Goal: Task Accomplishment & Management: Use online tool/utility

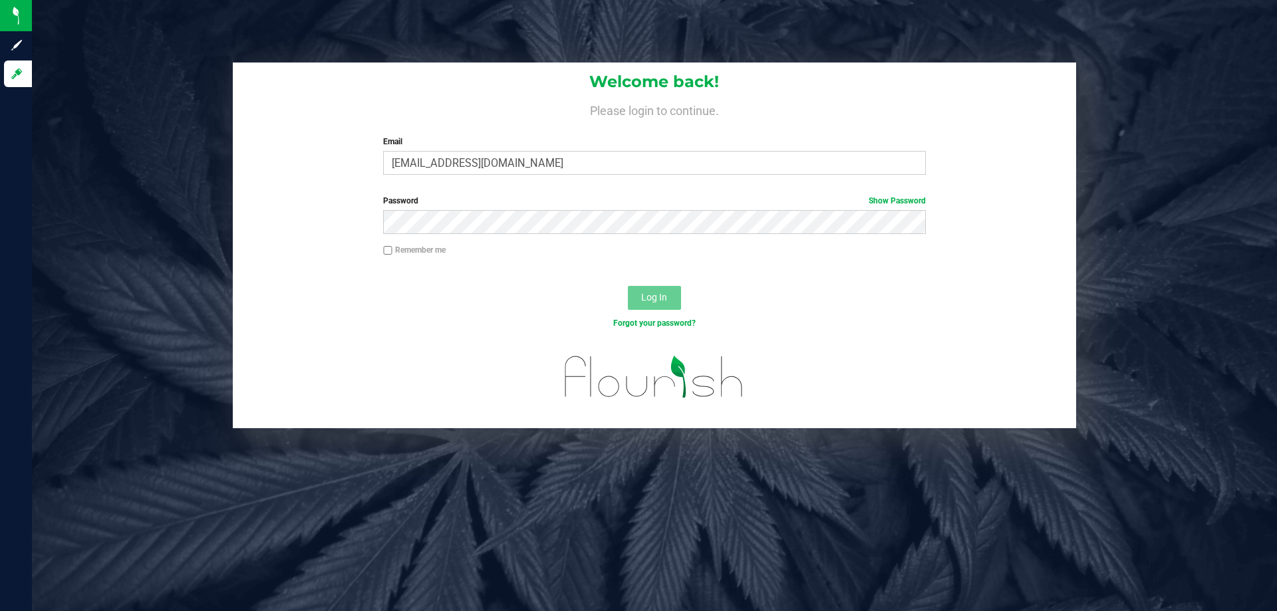
type input "[EMAIL_ADDRESS][DOMAIN_NAME]"
click at [628, 286] on button "Log In" at bounding box center [654, 298] width 53 height 24
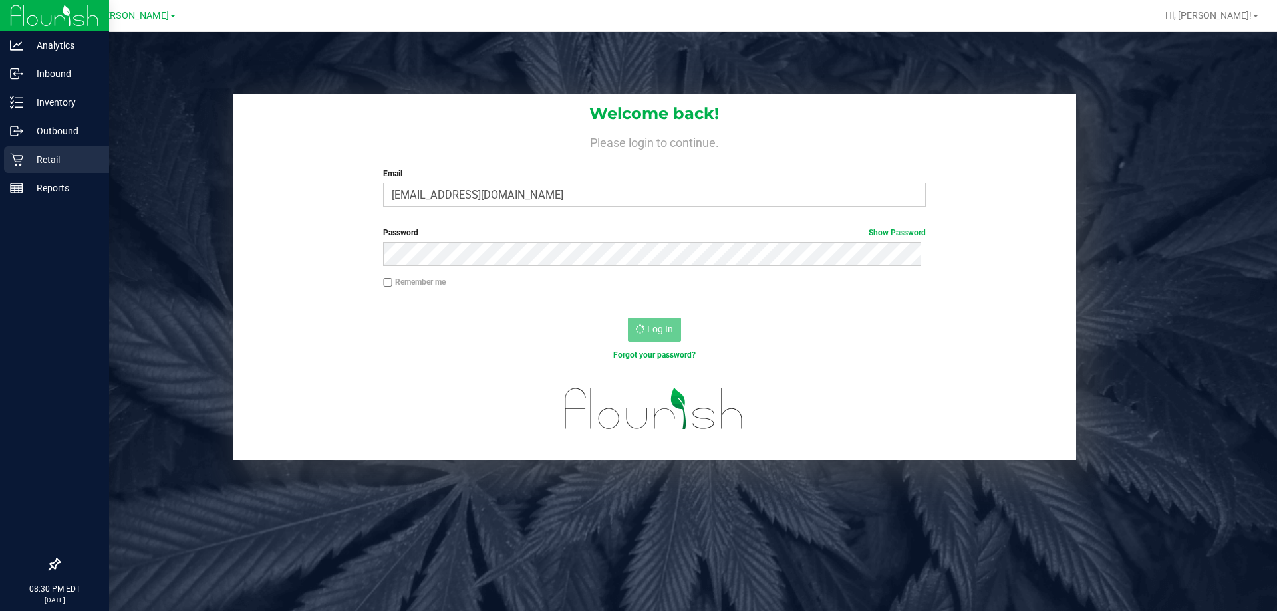
click at [47, 160] on p "Retail" at bounding box center [63, 160] width 80 height 16
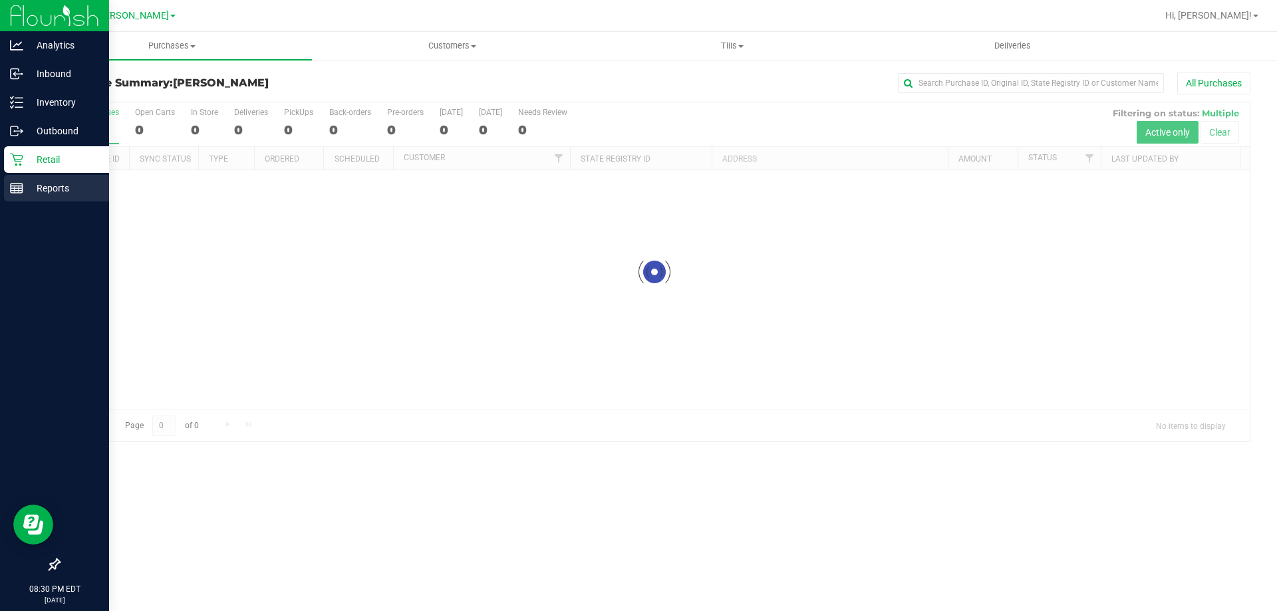
click at [29, 187] on p "Reports" at bounding box center [63, 188] width 80 height 16
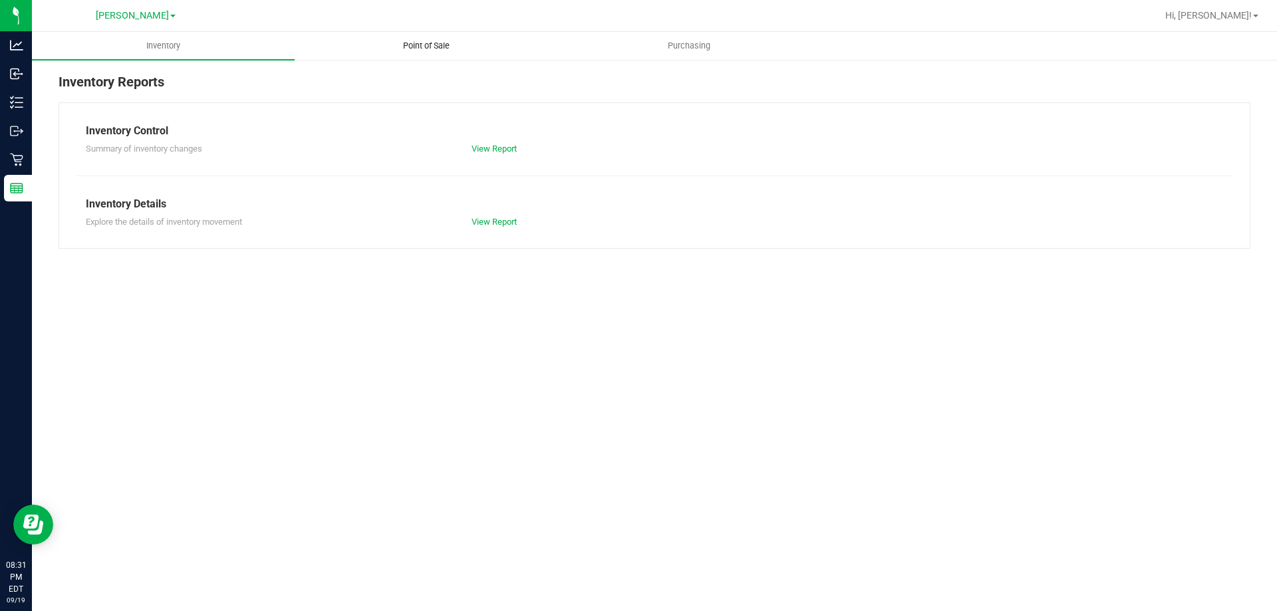
click at [432, 47] on span "Point of Sale" at bounding box center [426, 46] width 82 height 12
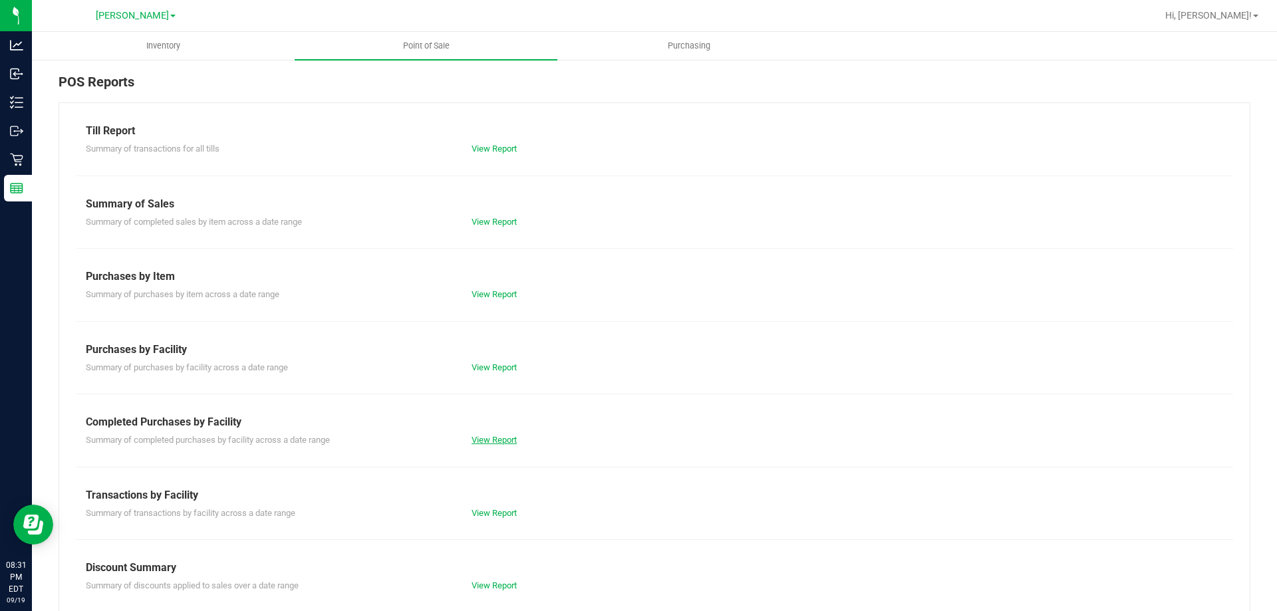
click at [487, 440] on link "View Report" at bounding box center [494, 440] width 45 height 10
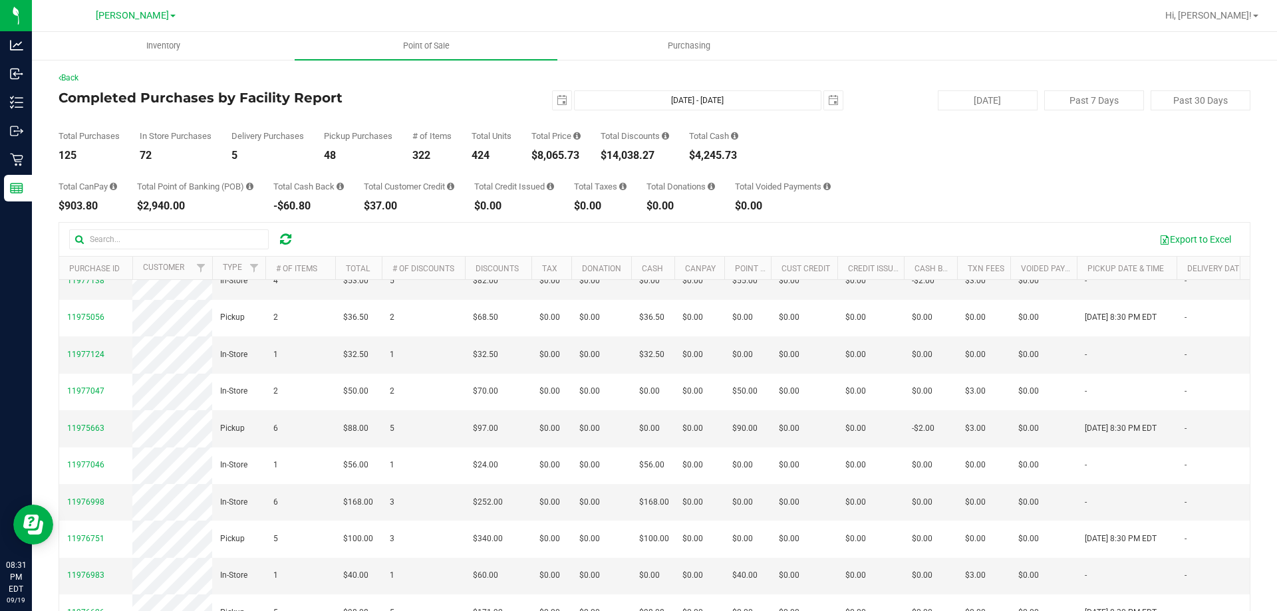
scroll to position [446, 0]
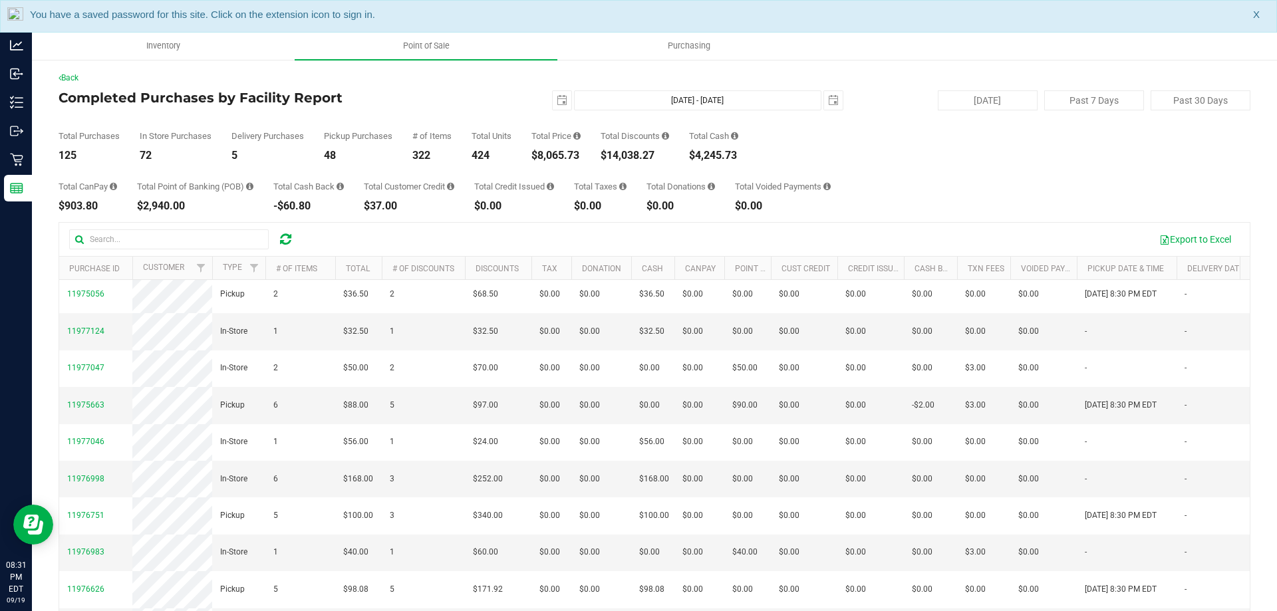
click at [961, 169] on div "Total CanPay $903.80 Total Point of Banking (POB) $2,940.00 Total Cash Back -$6…" at bounding box center [655, 186] width 1192 height 51
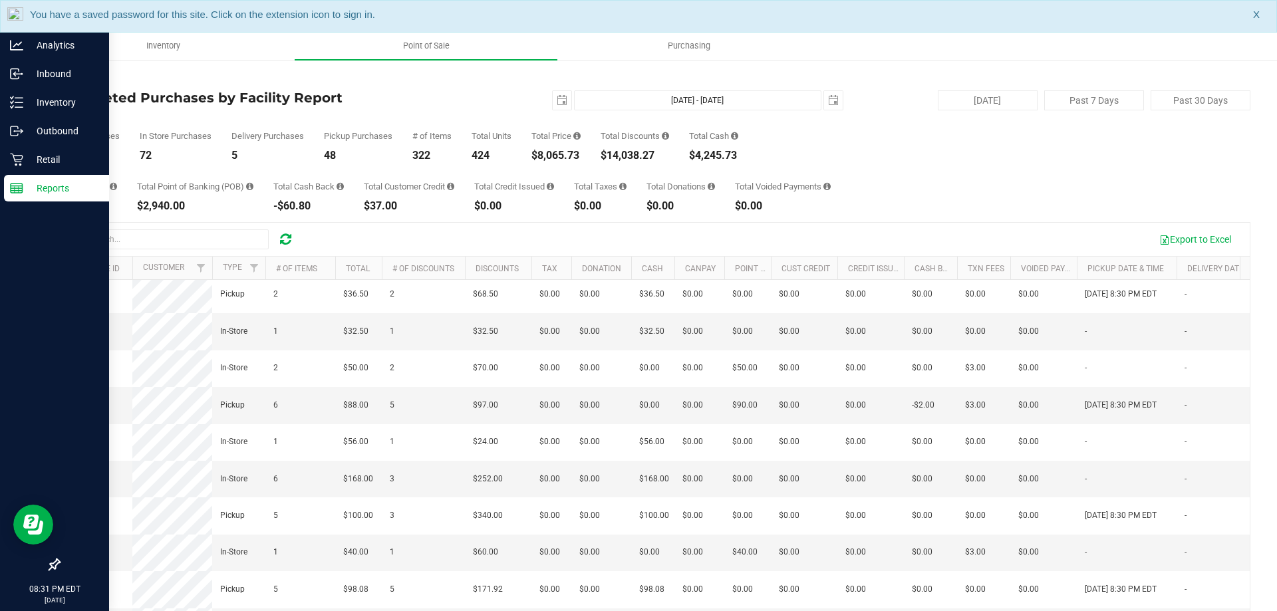
click at [16, 188] on line at bounding box center [17, 188] width 12 height 0
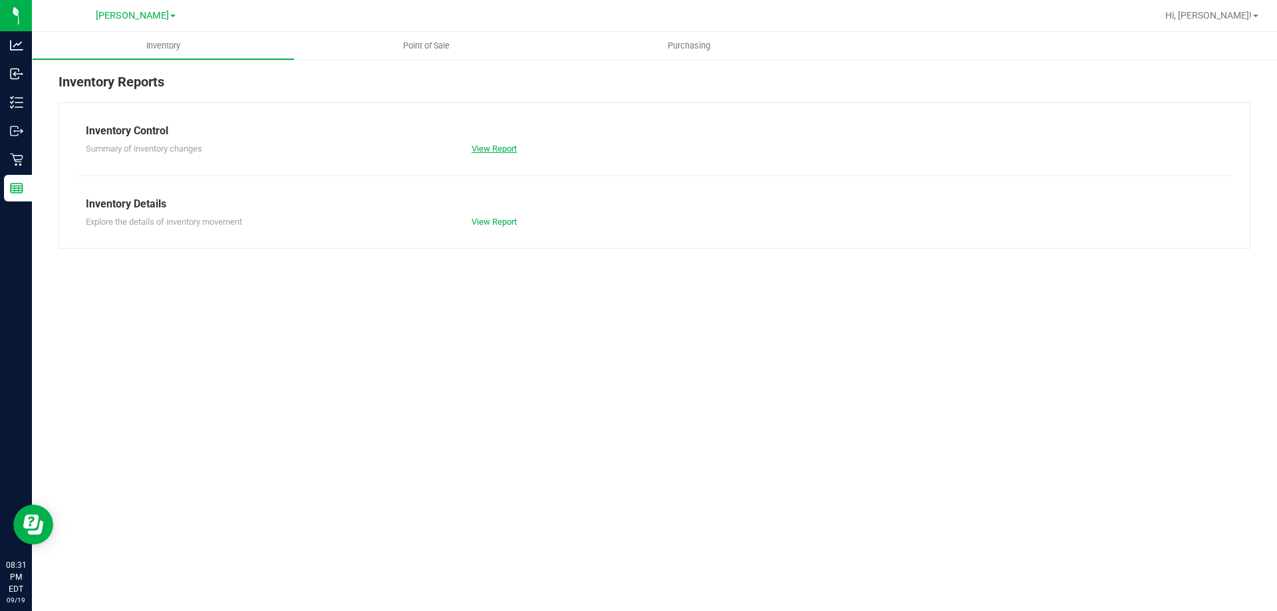
click at [490, 149] on link "View Report" at bounding box center [494, 149] width 45 height 10
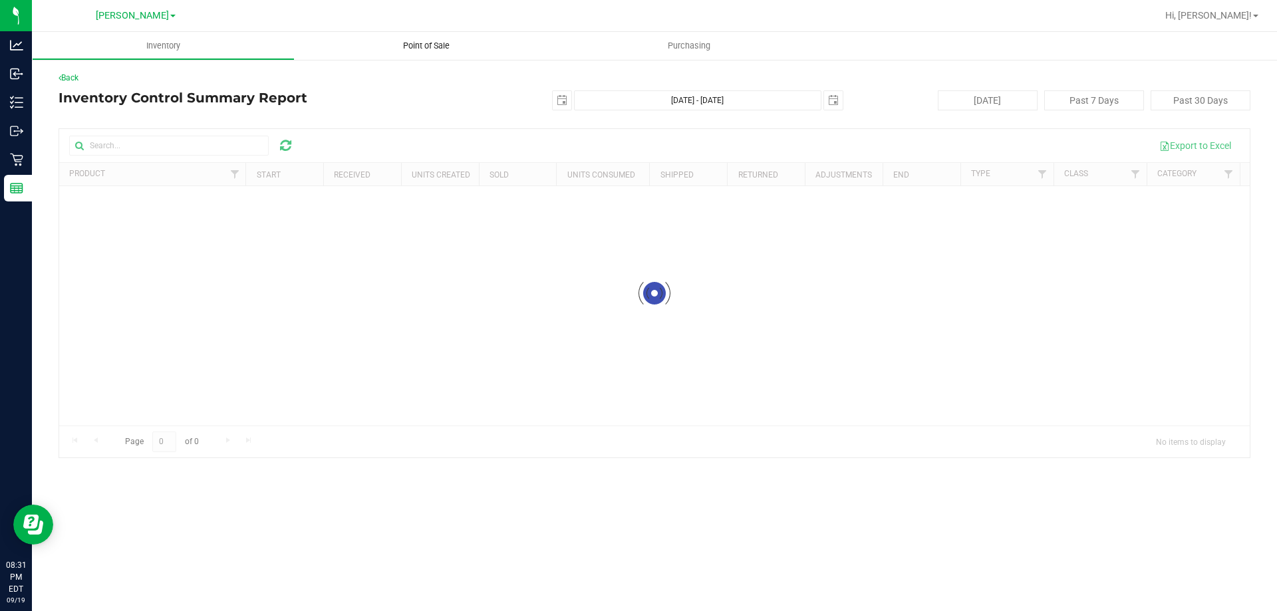
click at [418, 48] on span "Point of Sale" at bounding box center [426, 46] width 82 height 12
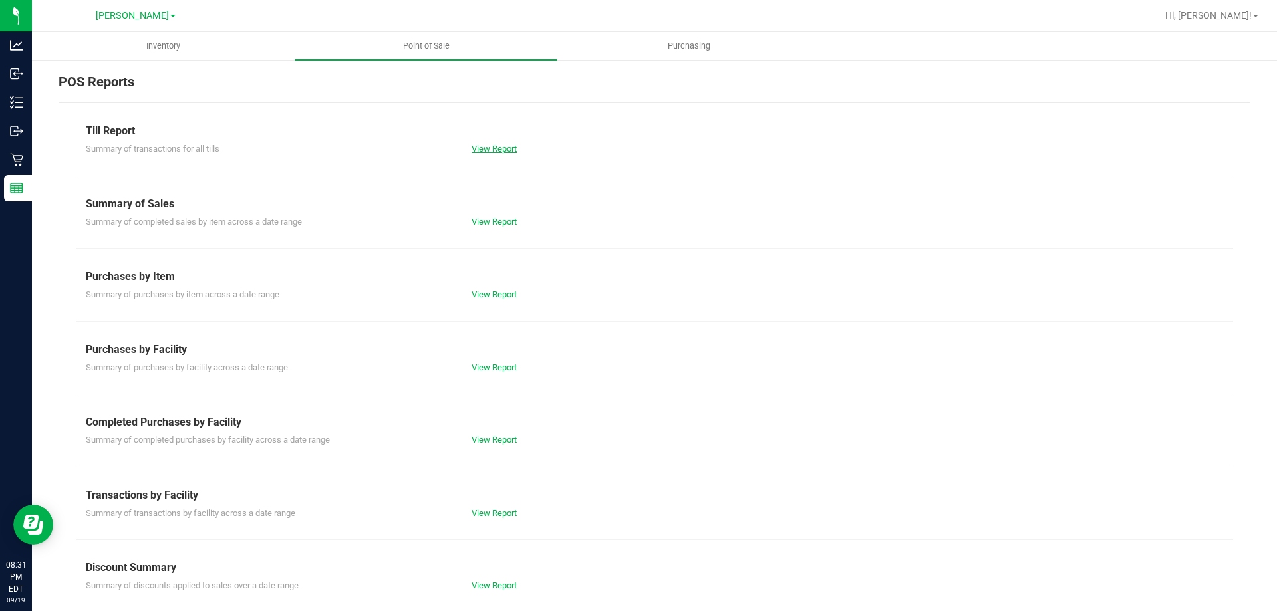
click at [489, 153] on link "View Report" at bounding box center [494, 149] width 45 height 10
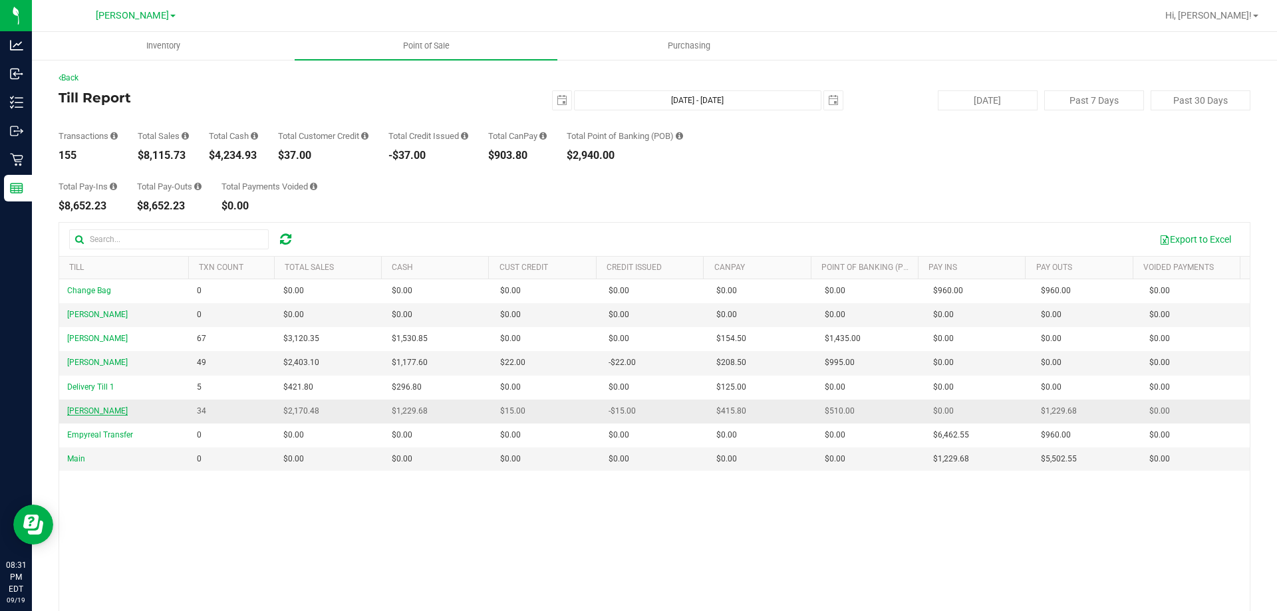
click at [116, 412] on span "DWIGHT-YOAKAM" at bounding box center [97, 410] width 61 height 9
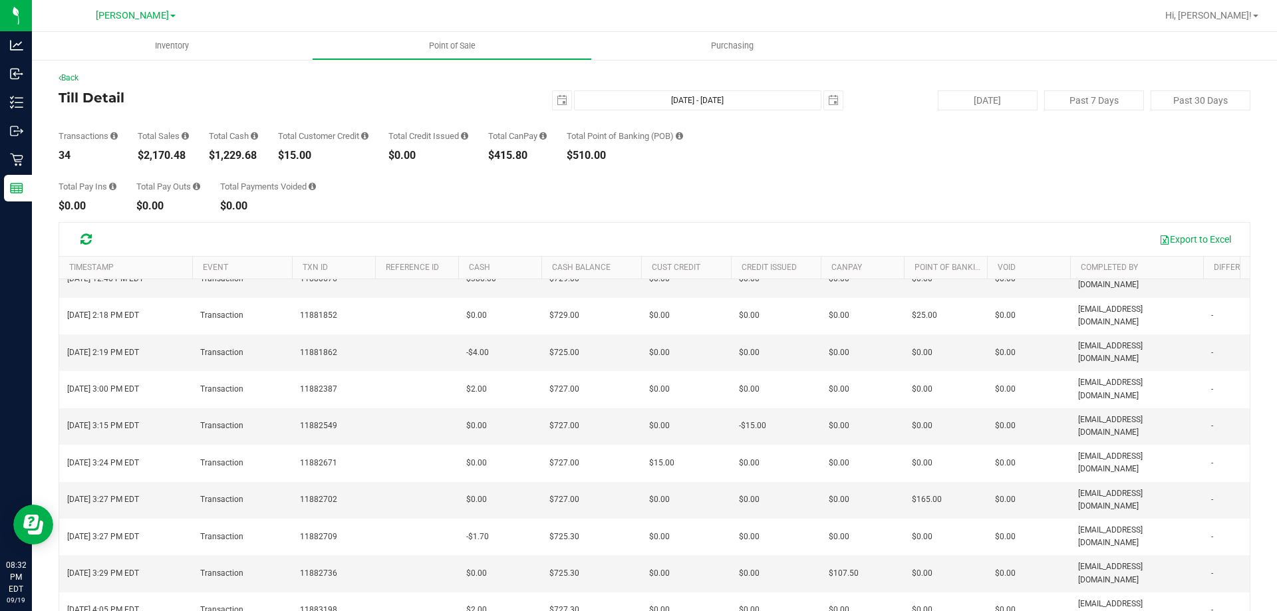
scroll to position [347, 0]
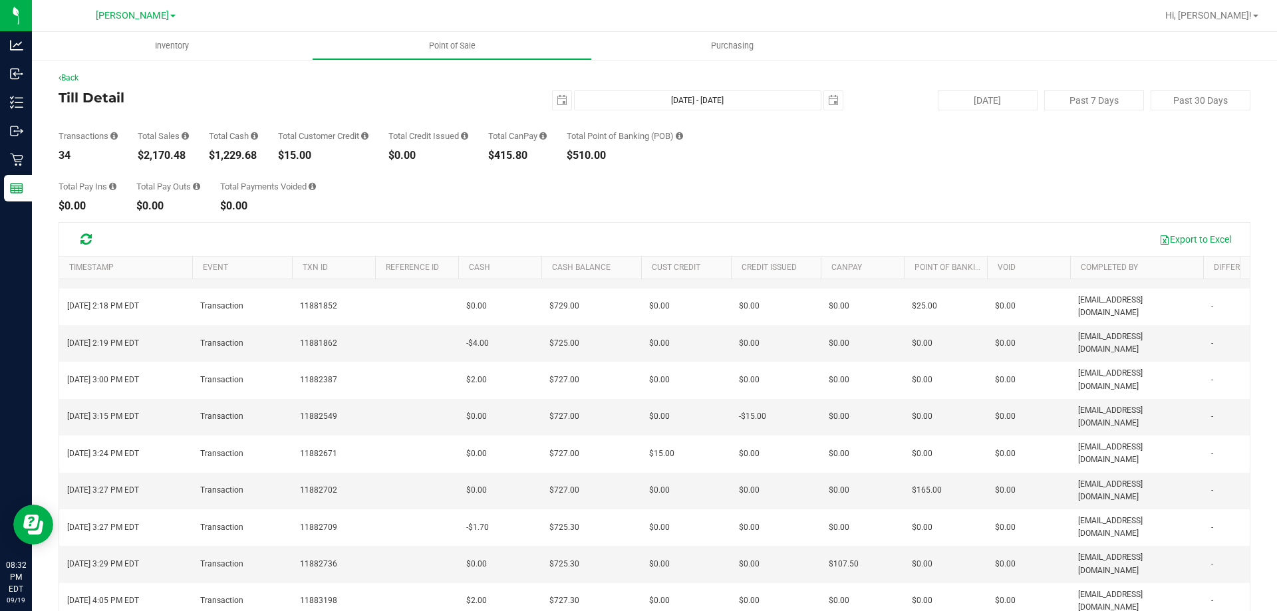
drag, startPoint x: 500, startPoint y: 543, endPoint x: 465, endPoint y: 545, distance: 34.6
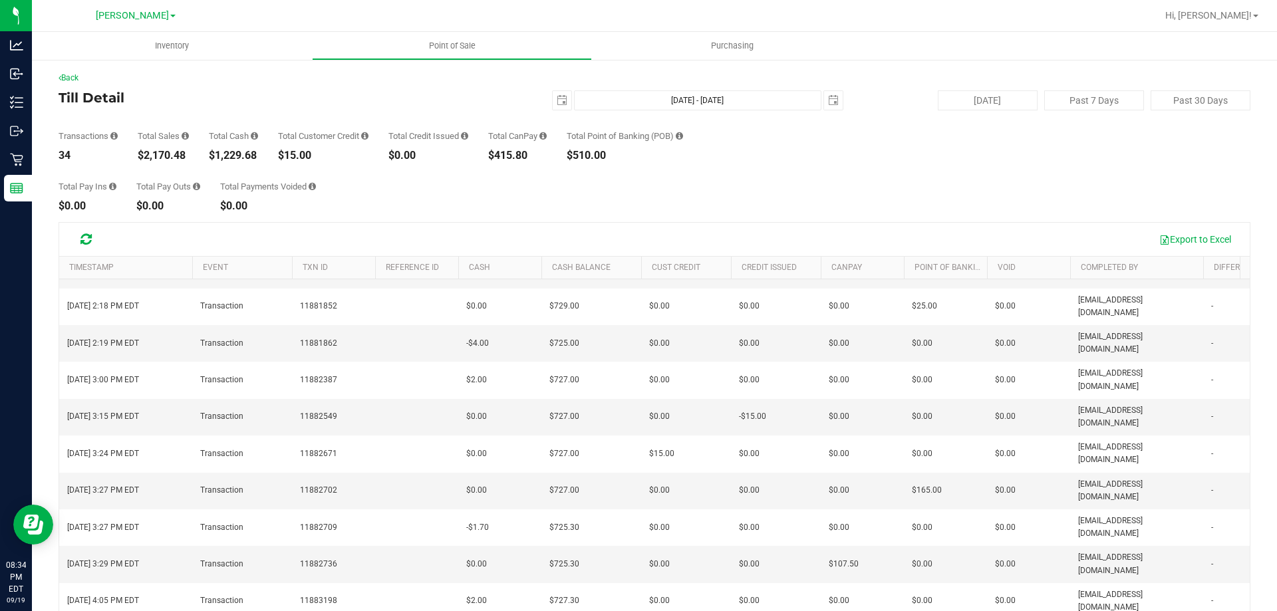
copy span "11884010"
click at [607, 214] on div "Back Till Detail 2025-09-19 Sep 19, 2025 - Sep 19, 2025 2025-09-19 Today Past 7…" at bounding box center [655, 384] width 1192 height 625
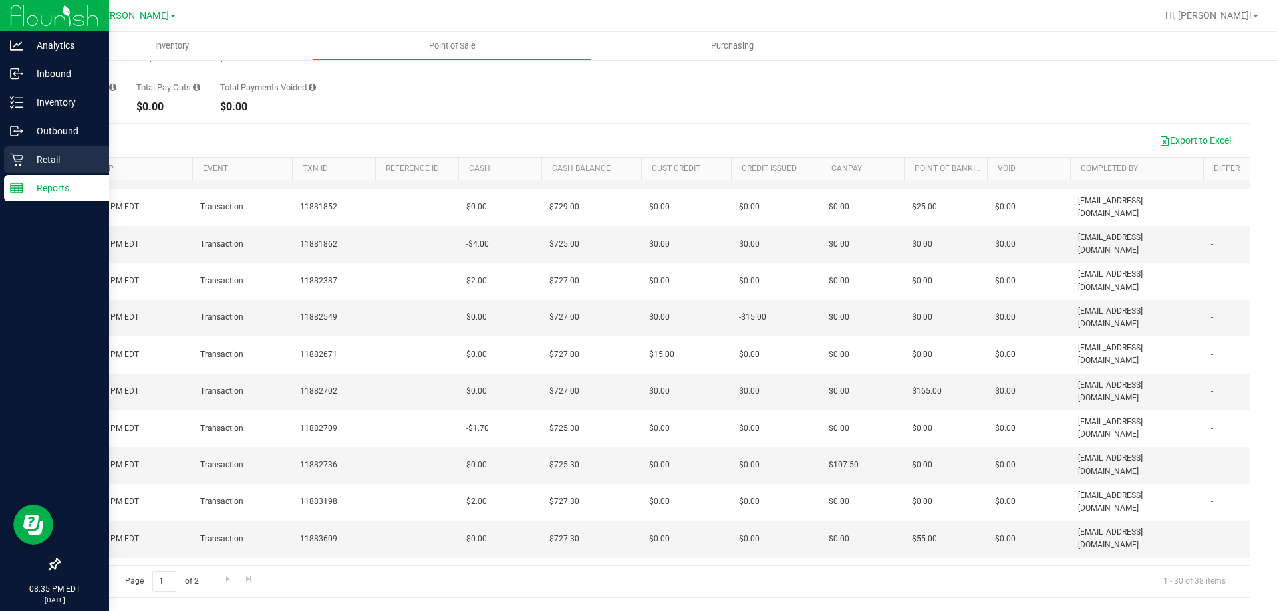
click at [40, 158] on p "Retail" at bounding box center [63, 160] width 80 height 16
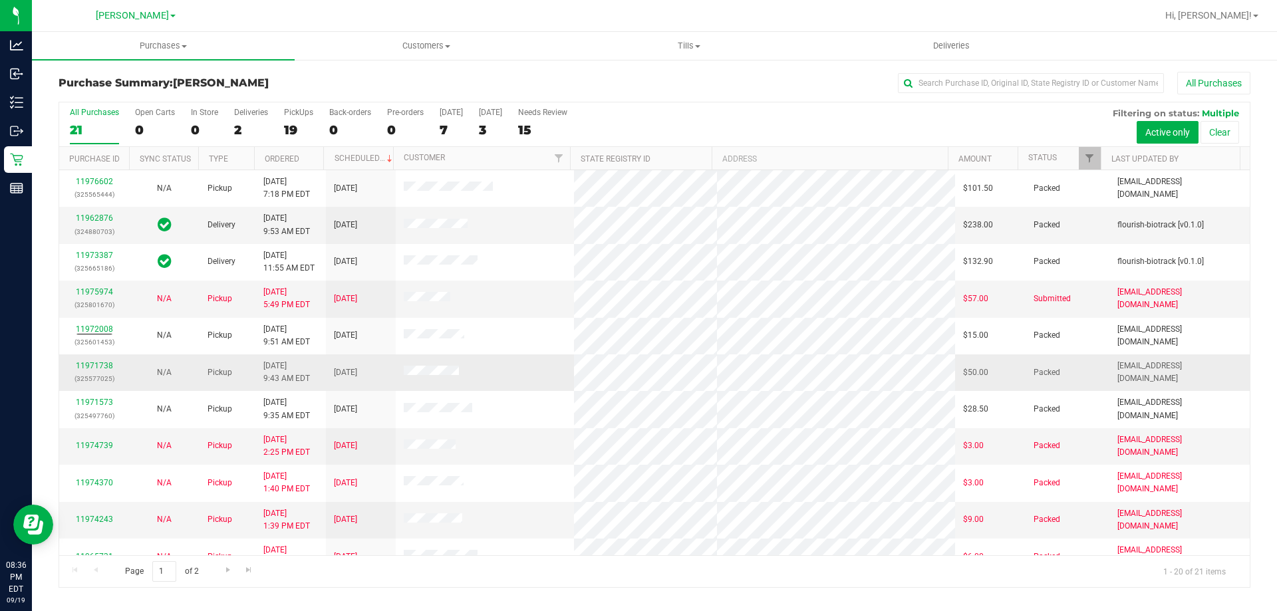
drag, startPoint x: 96, startPoint y: 371, endPoint x: 140, endPoint y: 379, distance: 44.1
click at [140, 379] on td "N/A" at bounding box center [164, 373] width 70 height 37
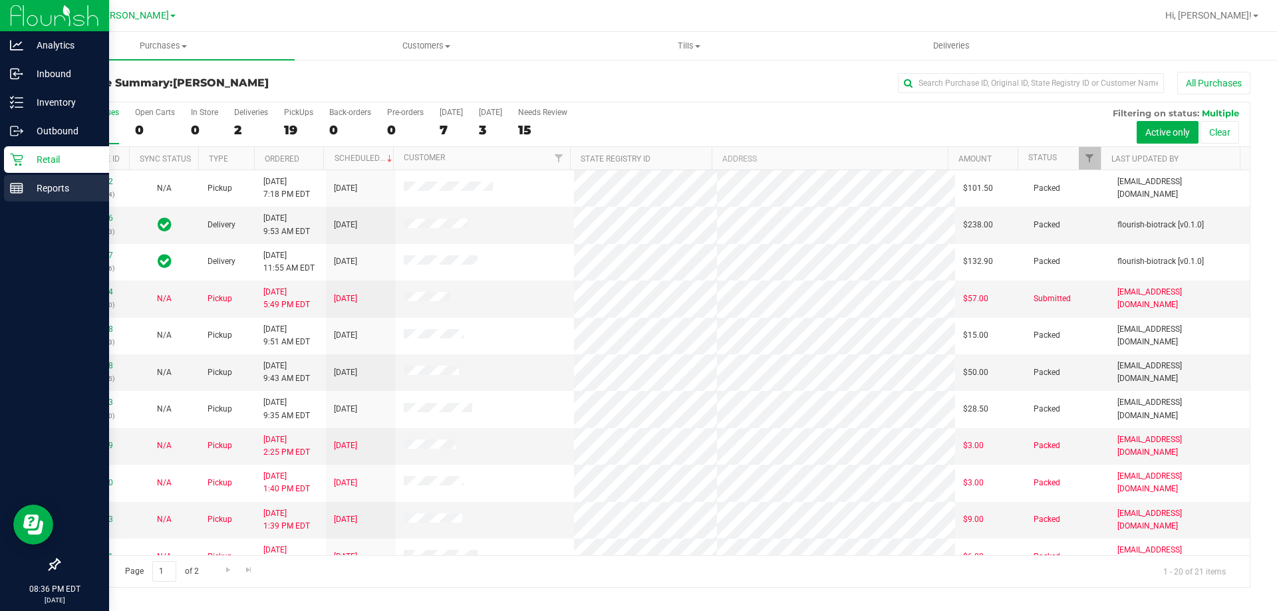
click at [38, 182] on p "Reports" at bounding box center [63, 188] width 80 height 16
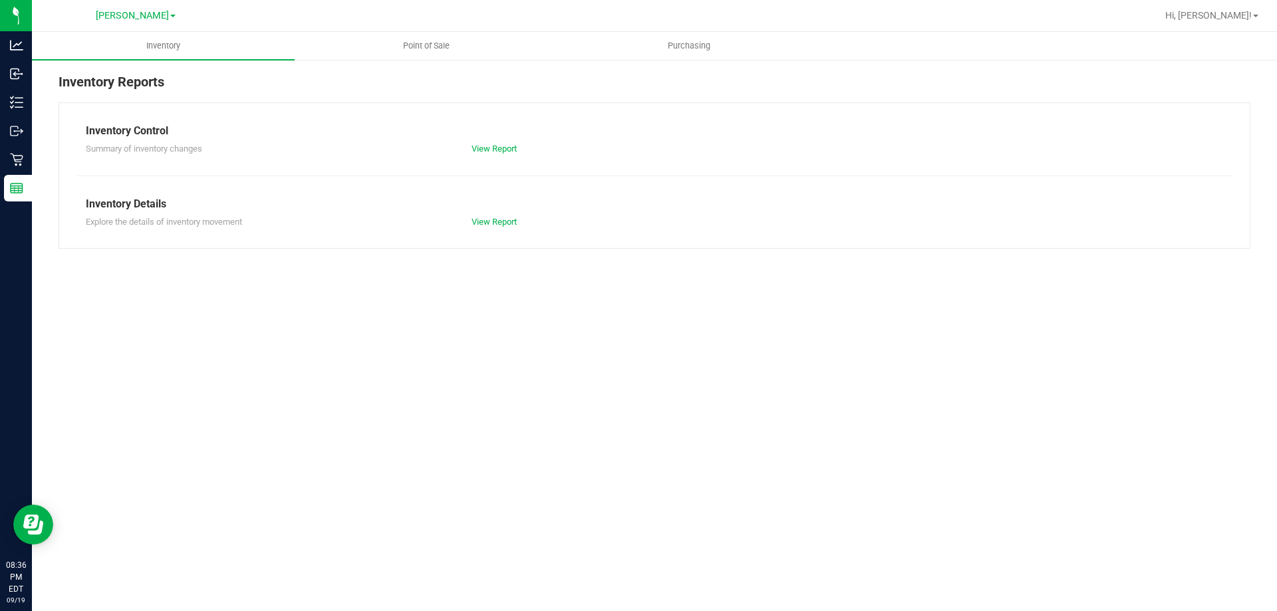
click at [426, 32] on link "Point of Sale" at bounding box center [426, 46] width 263 height 28
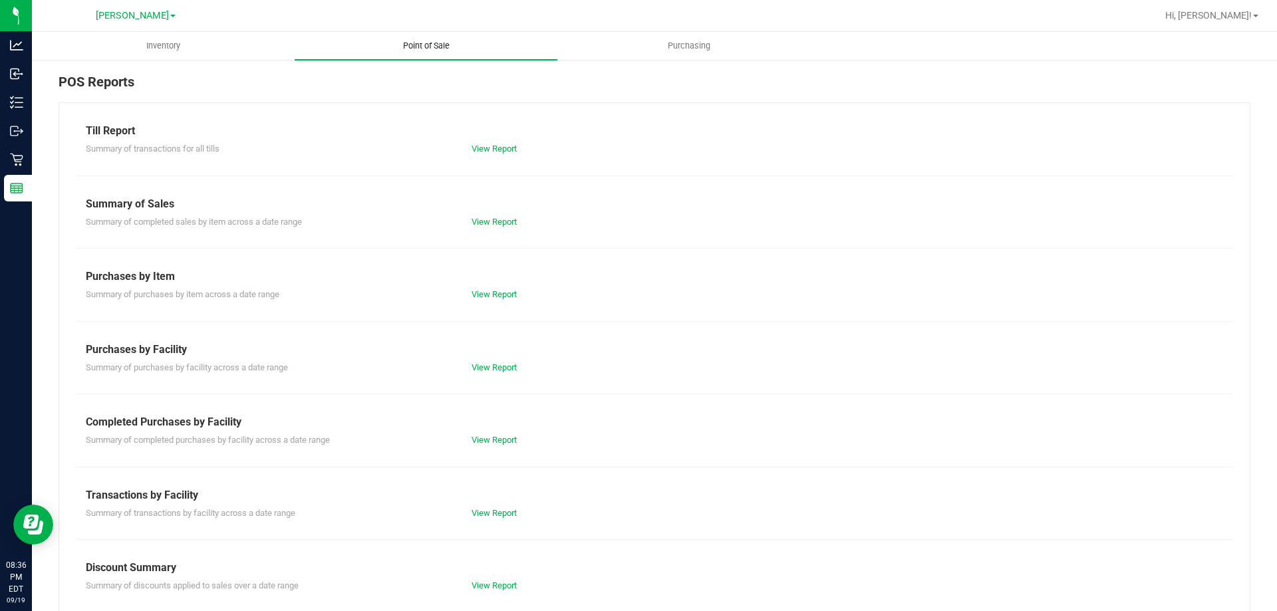
click at [427, 42] on span "Point of Sale" at bounding box center [426, 46] width 82 height 12
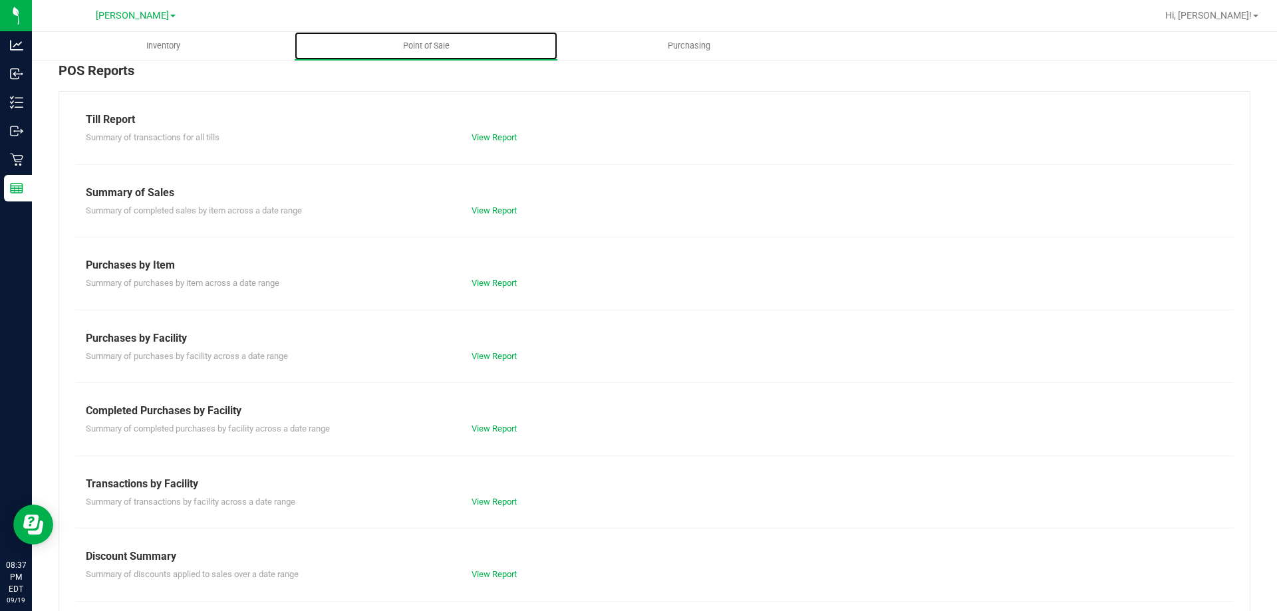
scroll to position [9, 0]
click at [497, 137] on link "View Report" at bounding box center [494, 139] width 45 height 10
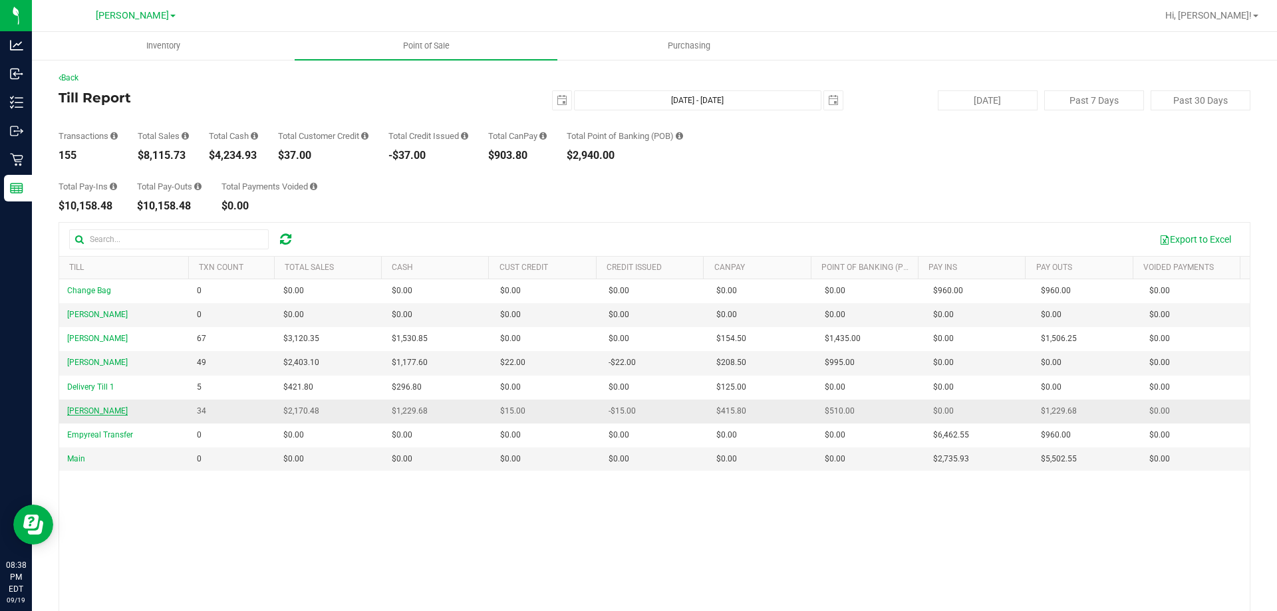
click at [102, 410] on span "DWIGHT-YOAKAM" at bounding box center [97, 410] width 61 height 9
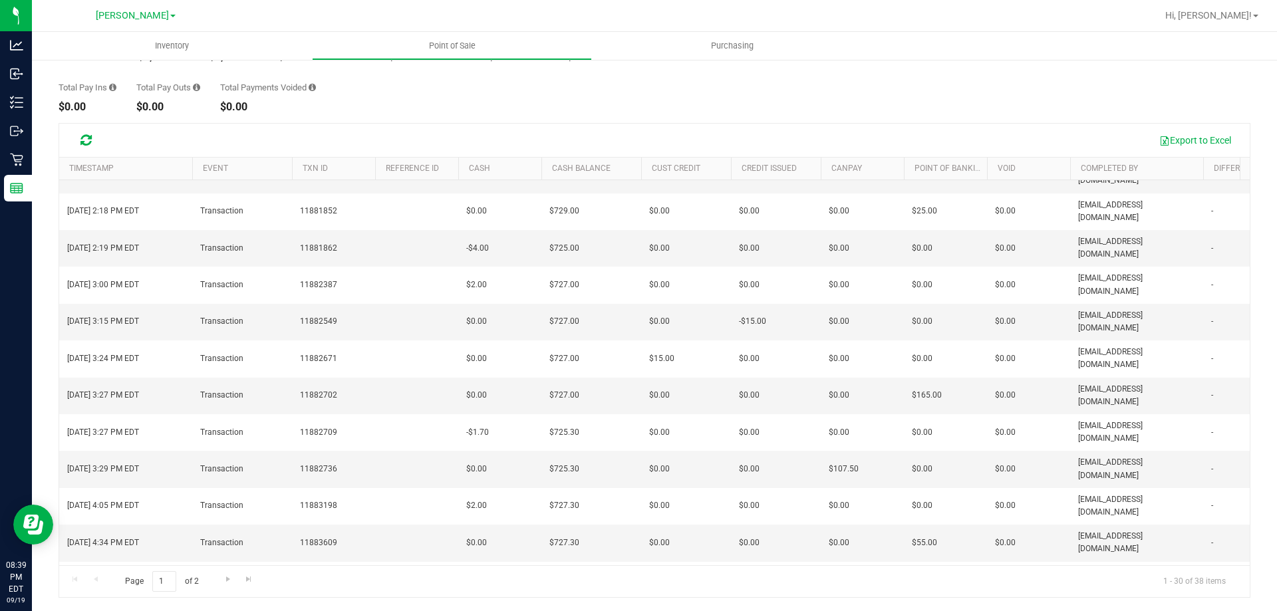
scroll to position [347, 0]
drag, startPoint x: 464, startPoint y: 448, endPoint x: 521, endPoint y: 444, distance: 57.3
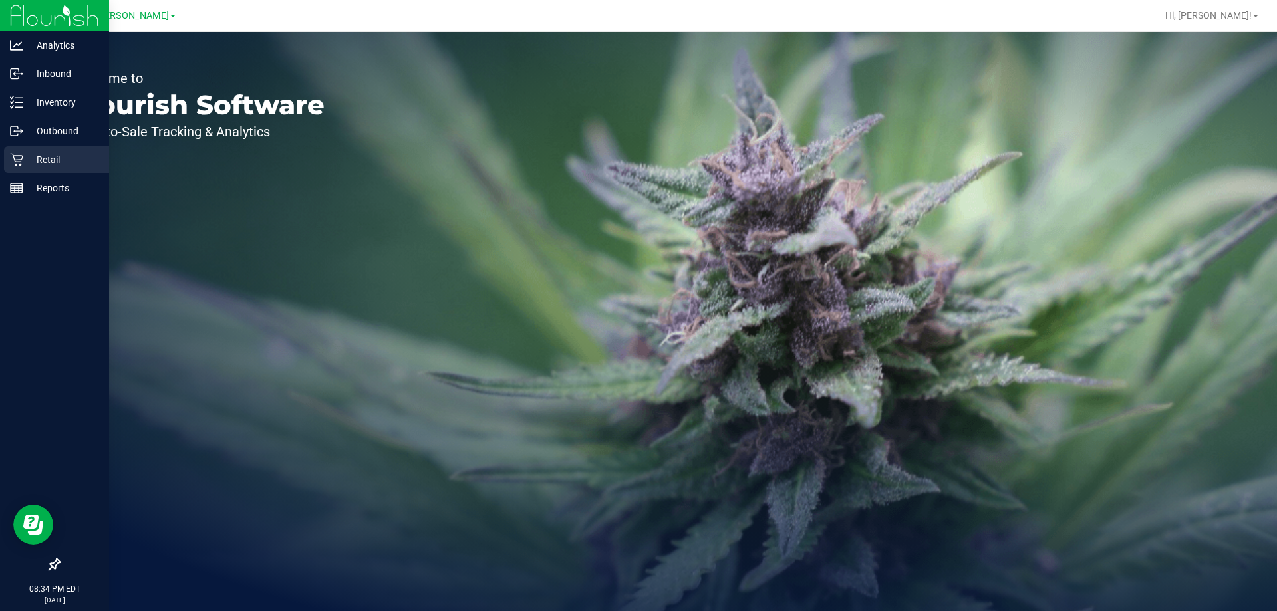
click at [41, 158] on p "Retail" at bounding box center [63, 160] width 80 height 16
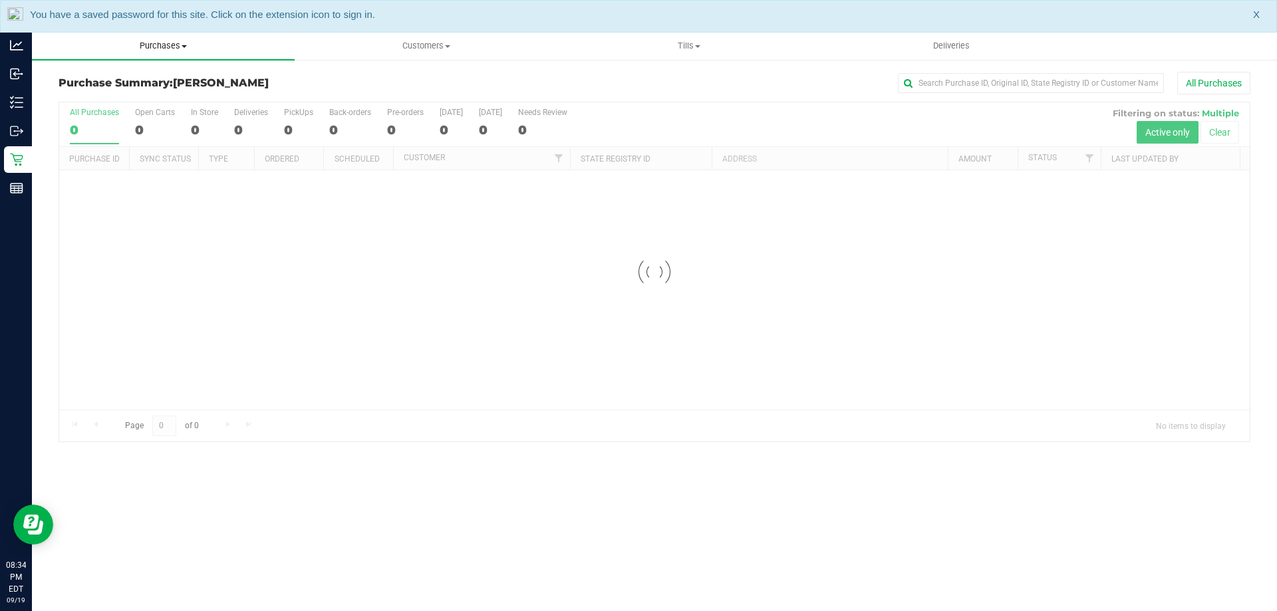
click at [180, 52] on uib-tab-heading "Purchases Summary of purchases Fulfillment All purchases" at bounding box center [163, 46] width 263 height 28
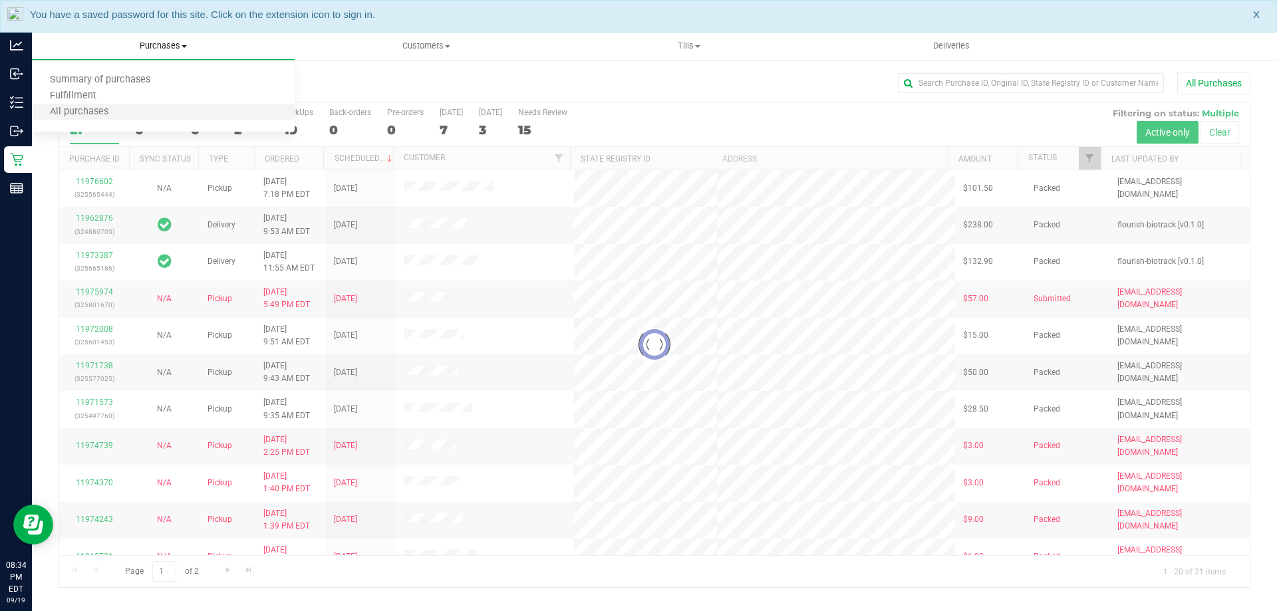
click at [127, 106] on li "All purchases" at bounding box center [163, 112] width 263 height 16
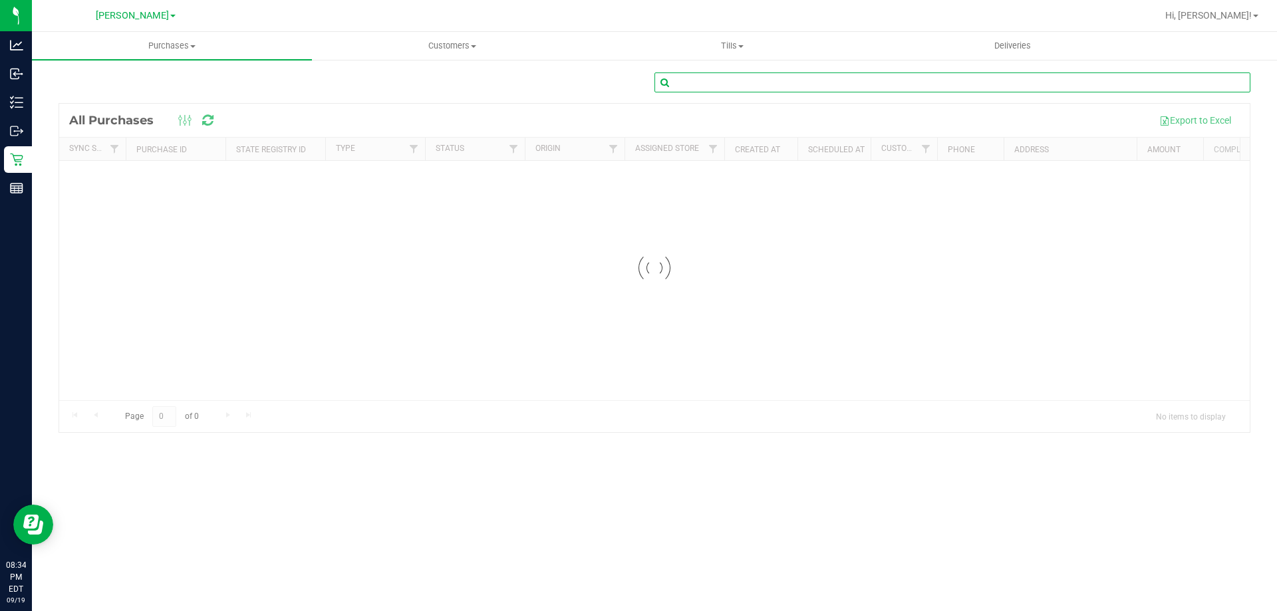
click at [745, 84] on input "text" at bounding box center [953, 83] width 596 height 20
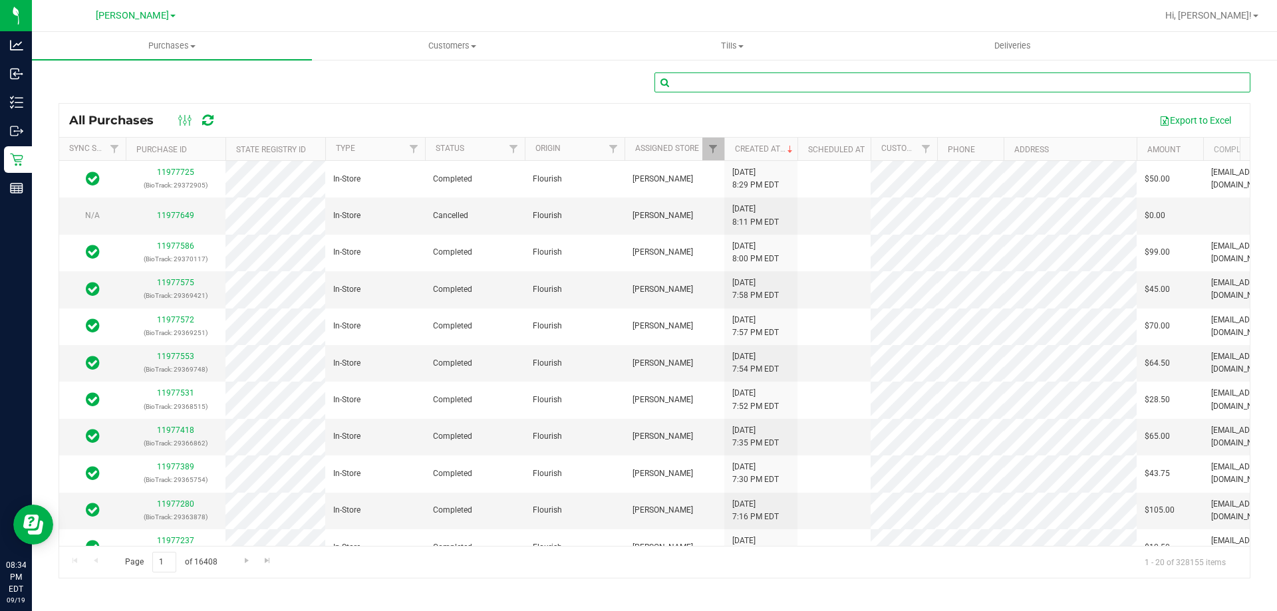
paste input "11884010"
type input "11884010"
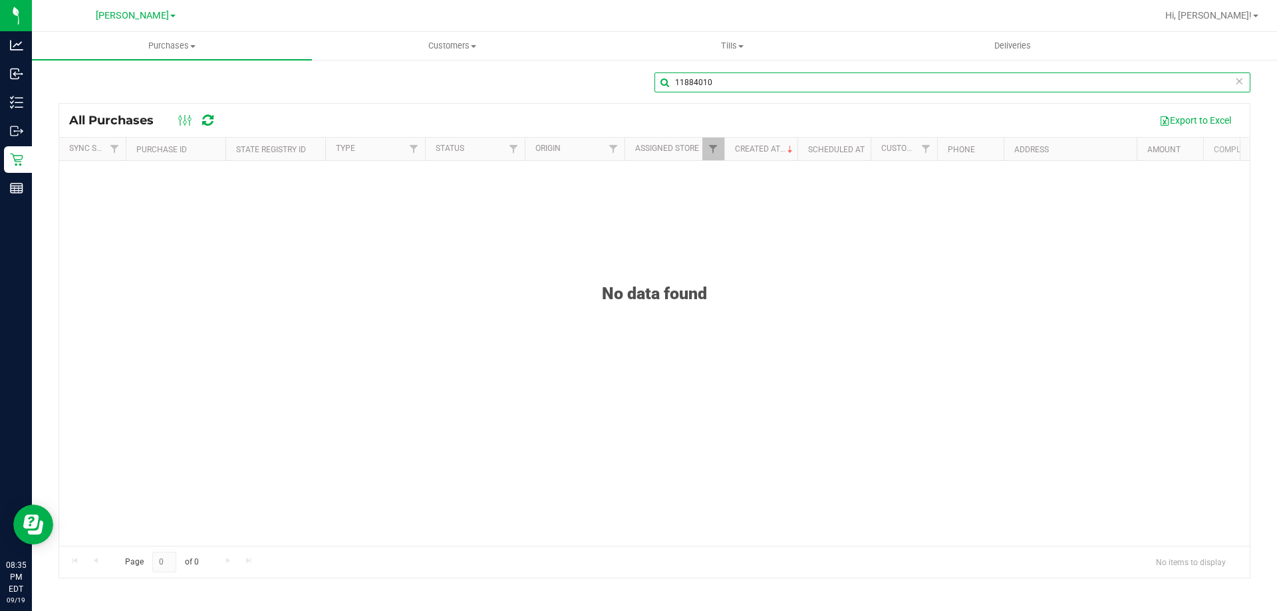
drag, startPoint x: 724, startPoint y: 81, endPoint x: 406, endPoint y: 81, distance: 318.0
click at [407, 81] on div "11884010" at bounding box center [655, 88] width 1192 height 31
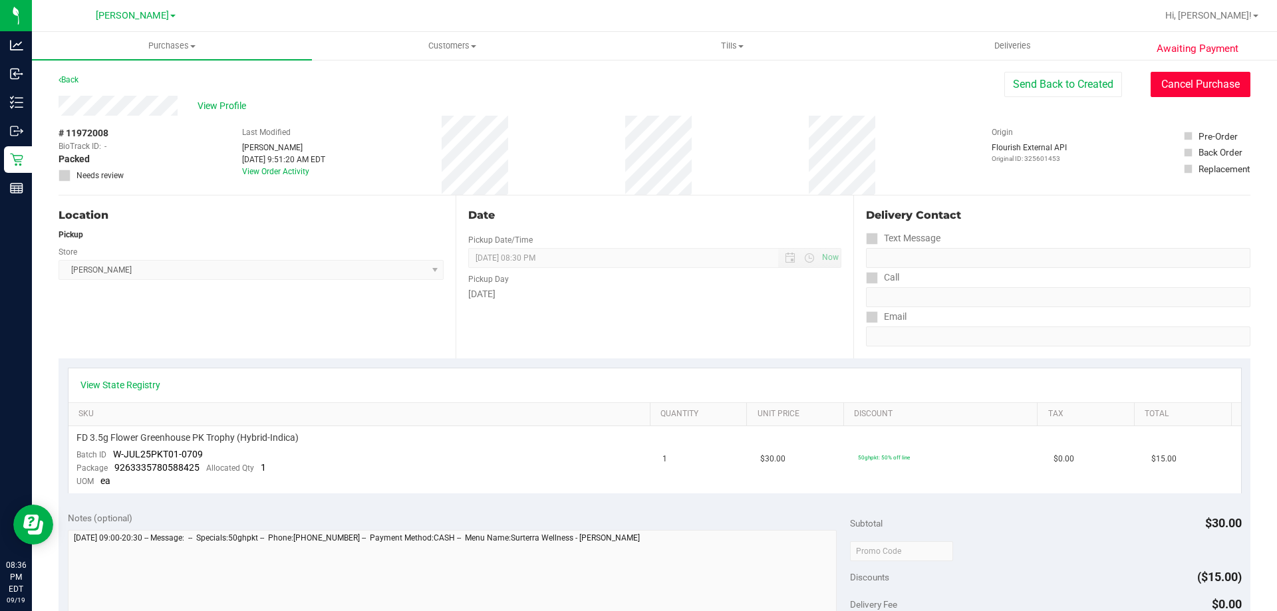
click at [1163, 88] on button "Cancel Purchase" at bounding box center [1201, 84] width 100 height 25
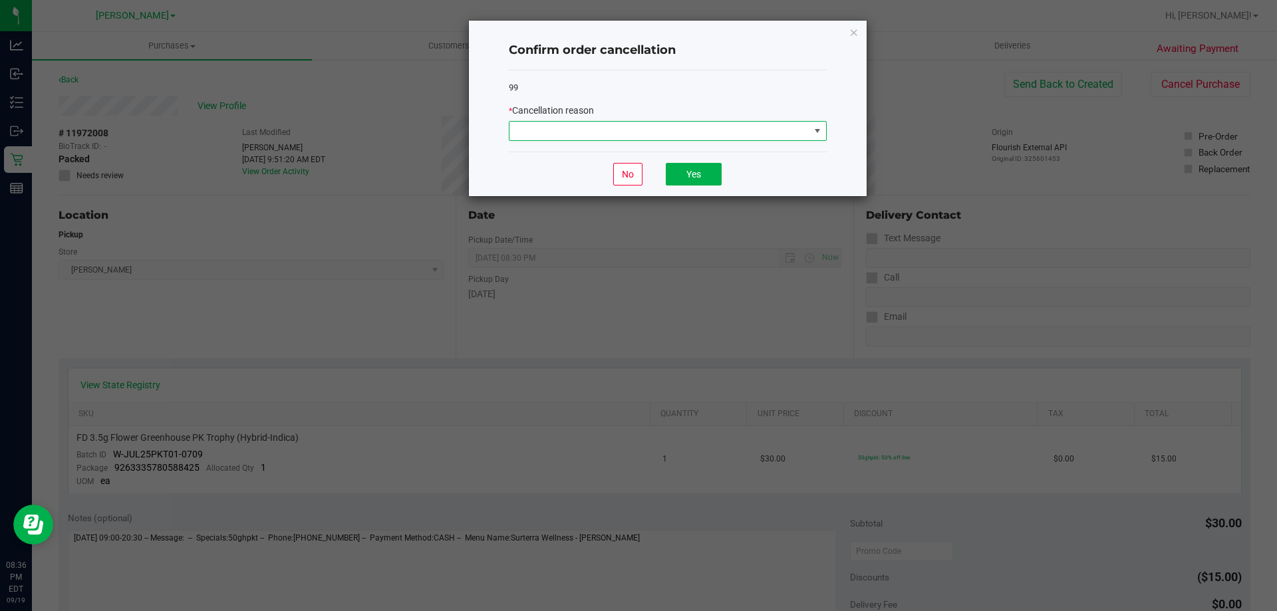
click at [710, 133] on span at bounding box center [660, 131] width 300 height 19
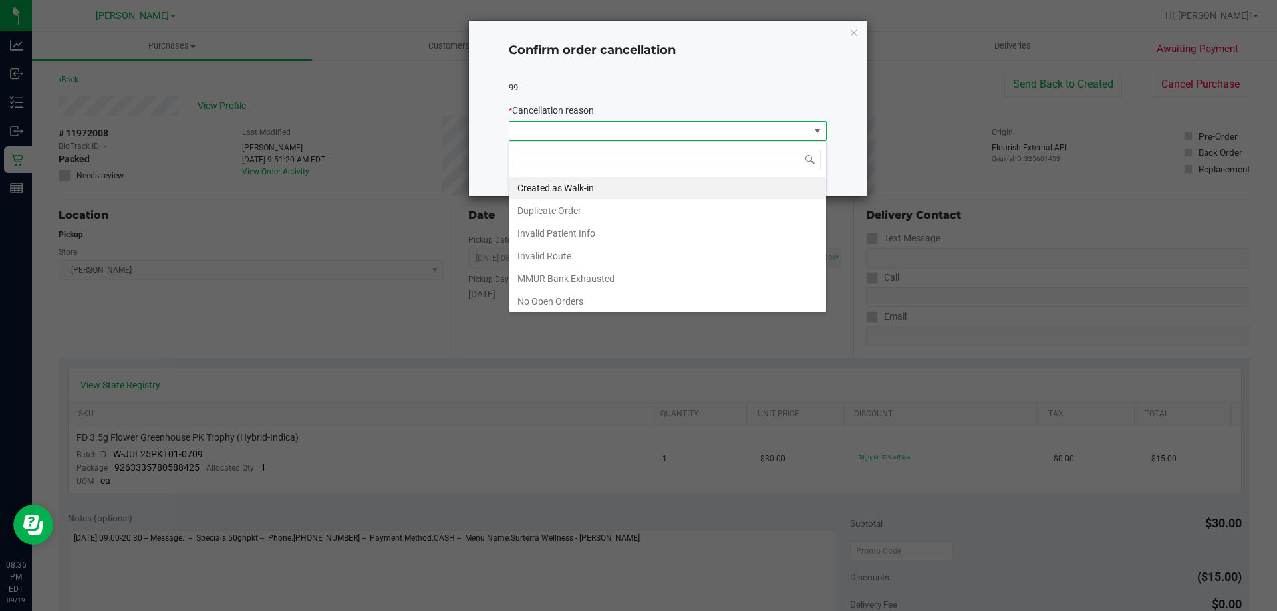
scroll to position [93, 0]
click at [560, 234] on li "No Show" at bounding box center [668, 231] width 317 height 23
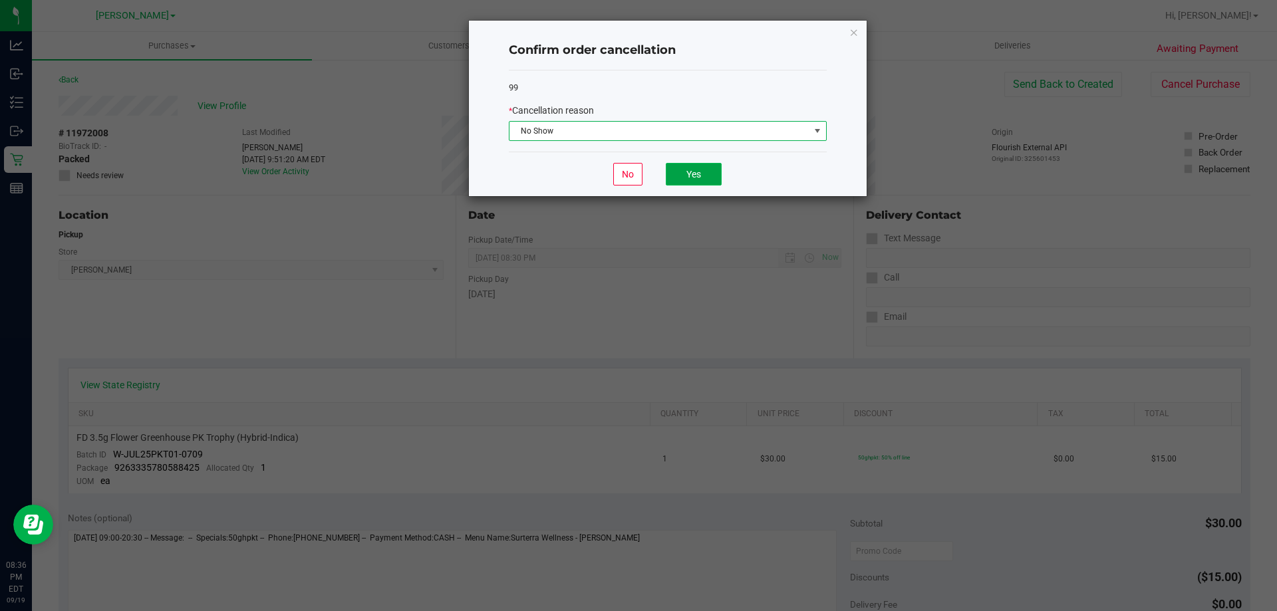
click at [676, 171] on button "Yes" at bounding box center [694, 174] width 56 height 23
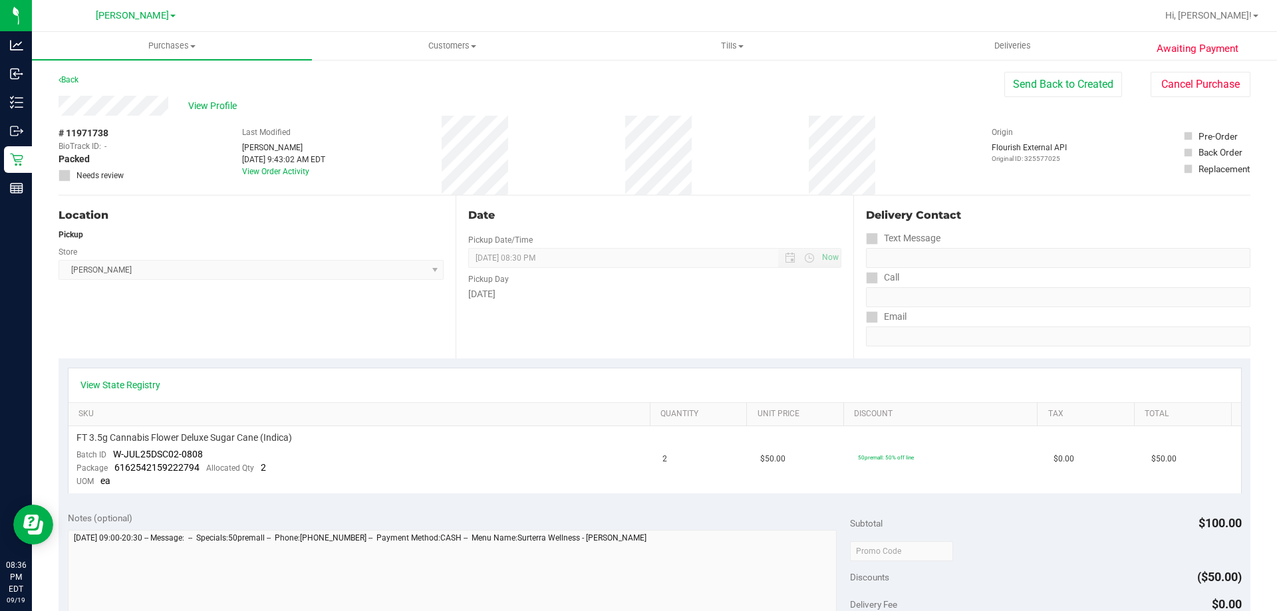
click at [1188, 110] on div "View Profile # 11971738 BioTrack ID: - Packed Needs review Last Modified Caitly…" at bounding box center [655, 146] width 1192 height 100
click at [1173, 88] on button "Cancel Purchase" at bounding box center [1201, 84] width 100 height 25
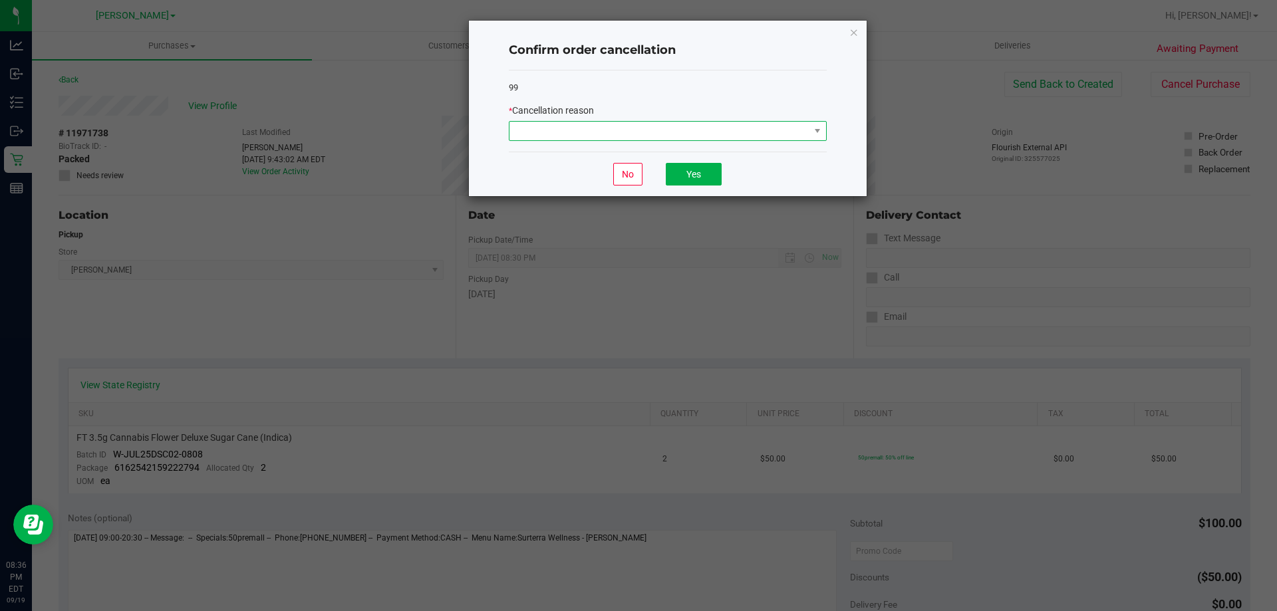
click at [746, 138] on span at bounding box center [660, 131] width 300 height 19
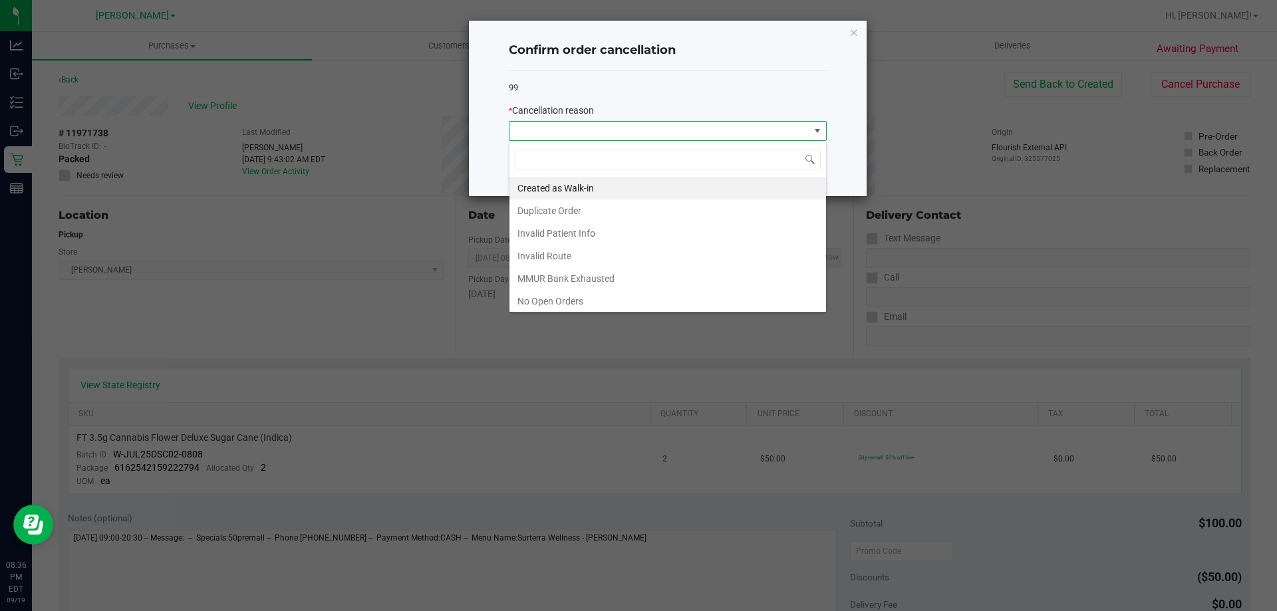
scroll to position [93, 0]
click at [567, 233] on li "No Show" at bounding box center [668, 231] width 317 height 23
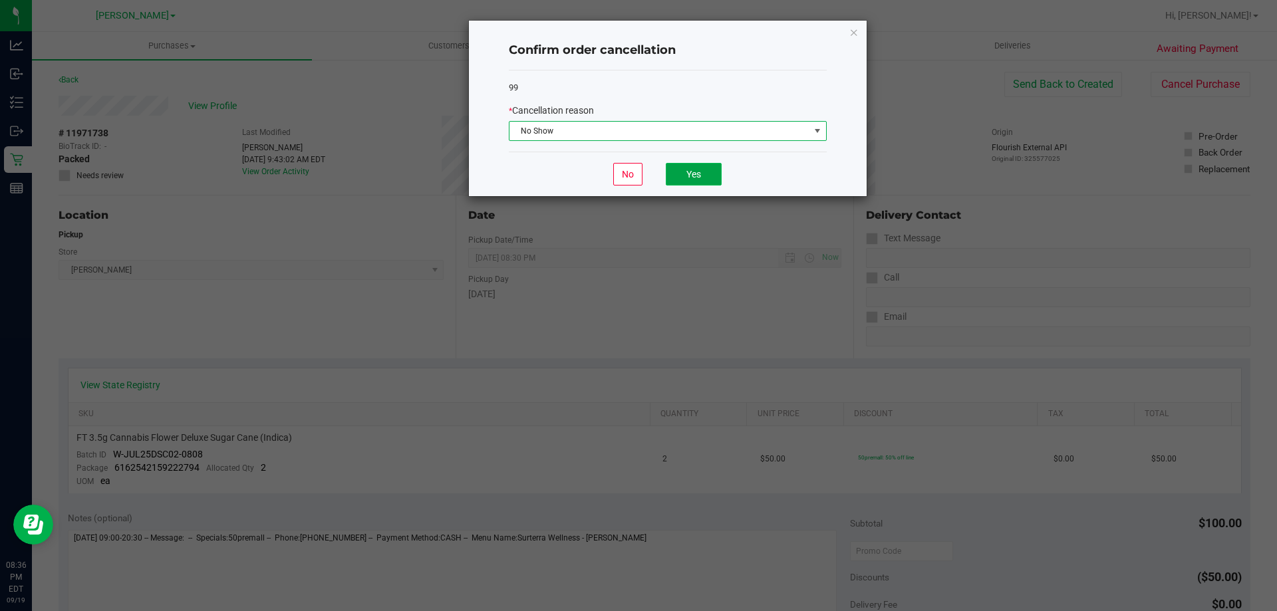
click at [684, 169] on button "Yes" at bounding box center [694, 174] width 56 height 23
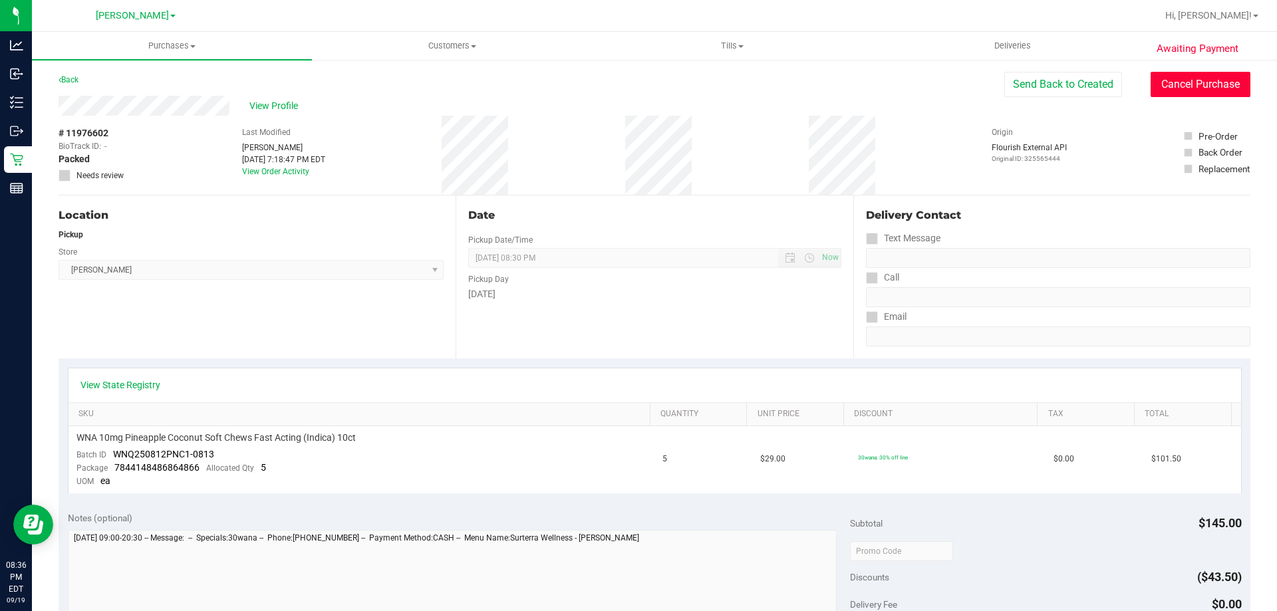
click at [1175, 92] on button "Cancel Purchase" at bounding box center [1201, 84] width 100 height 25
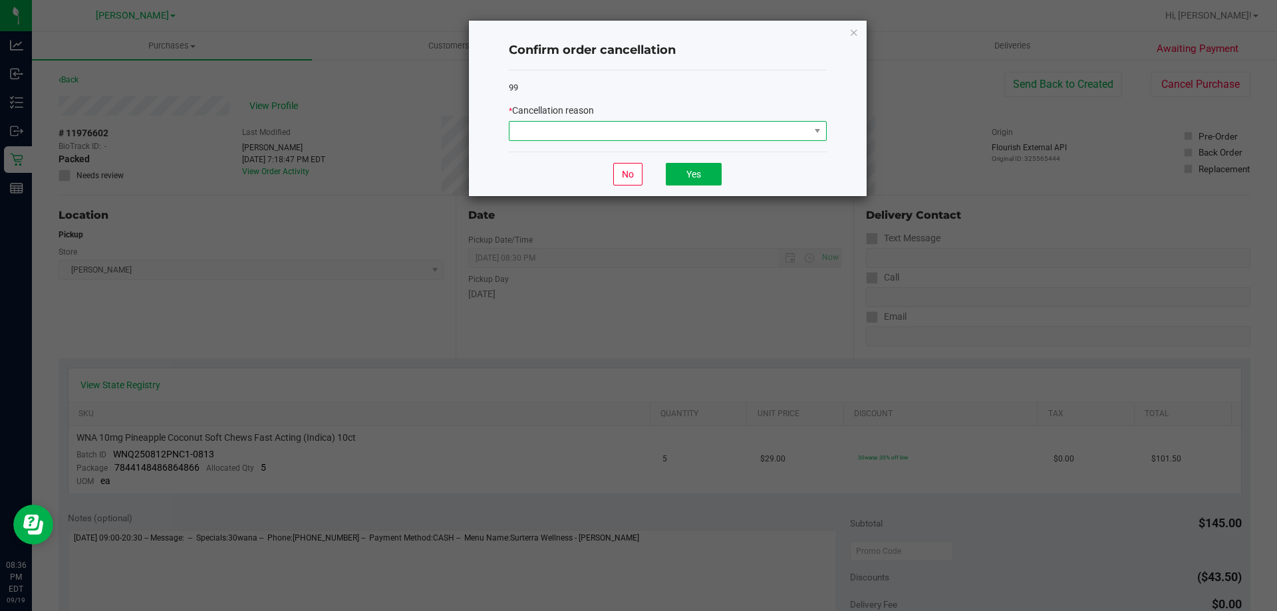
click at [648, 126] on span at bounding box center [660, 131] width 300 height 19
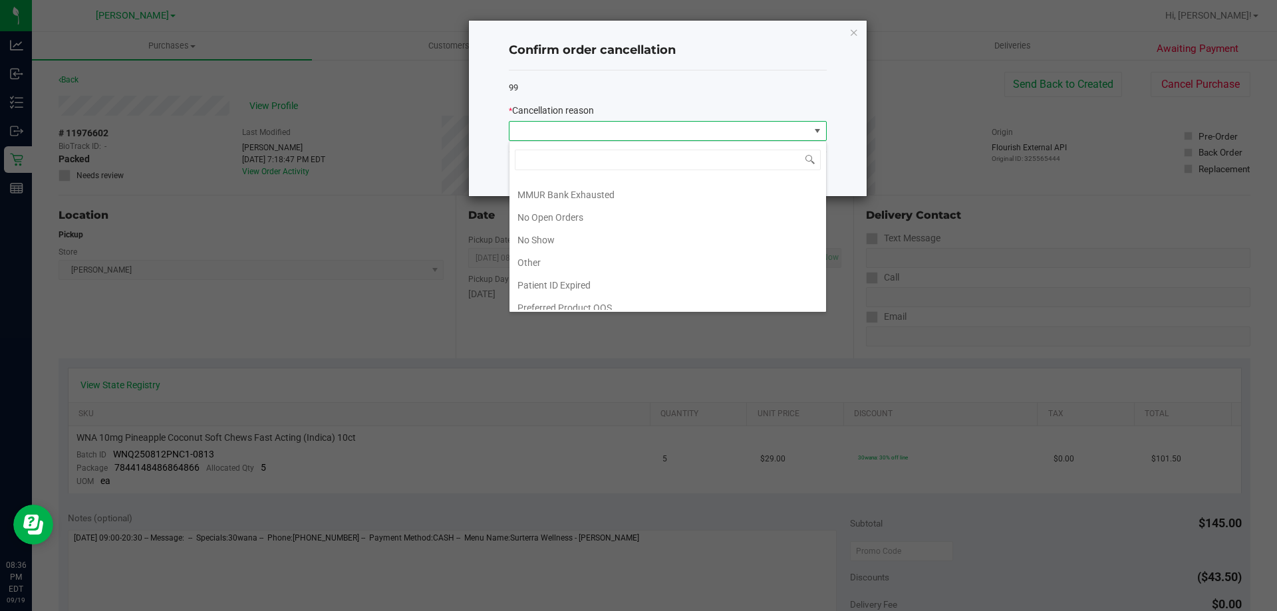
scroll to position [93, 0]
click at [549, 234] on li "No Show" at bounding box center [668, 231] width 317 height 23
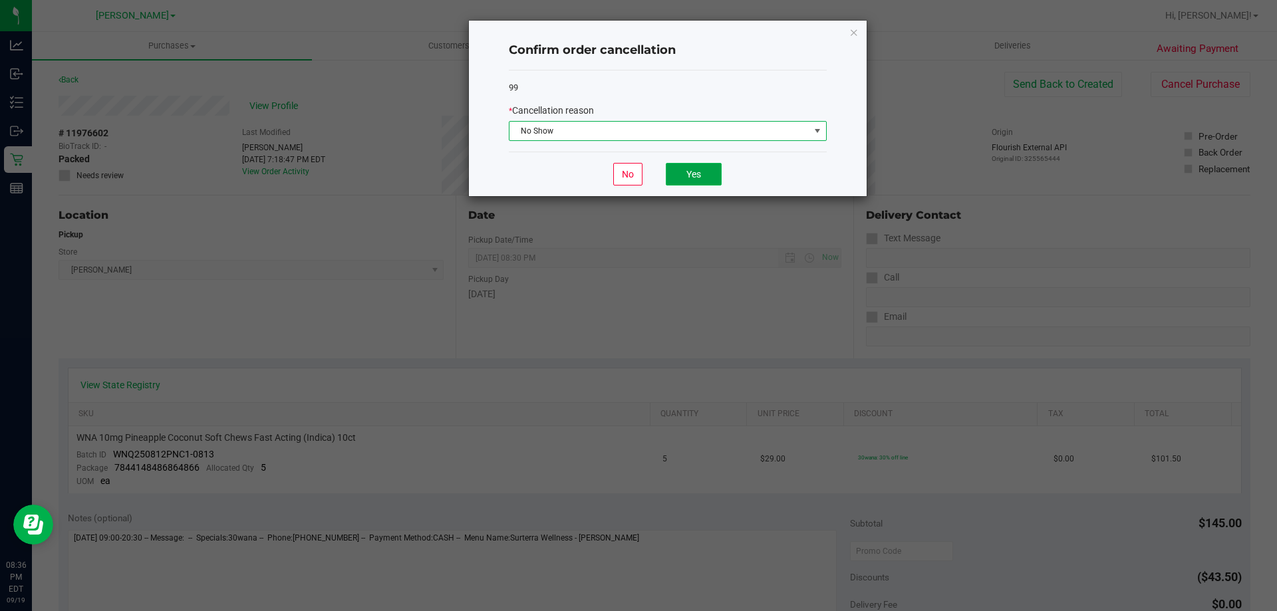
click at [698, 177] on button "Yes" at bounding box center [694, 174] width 56 height 23
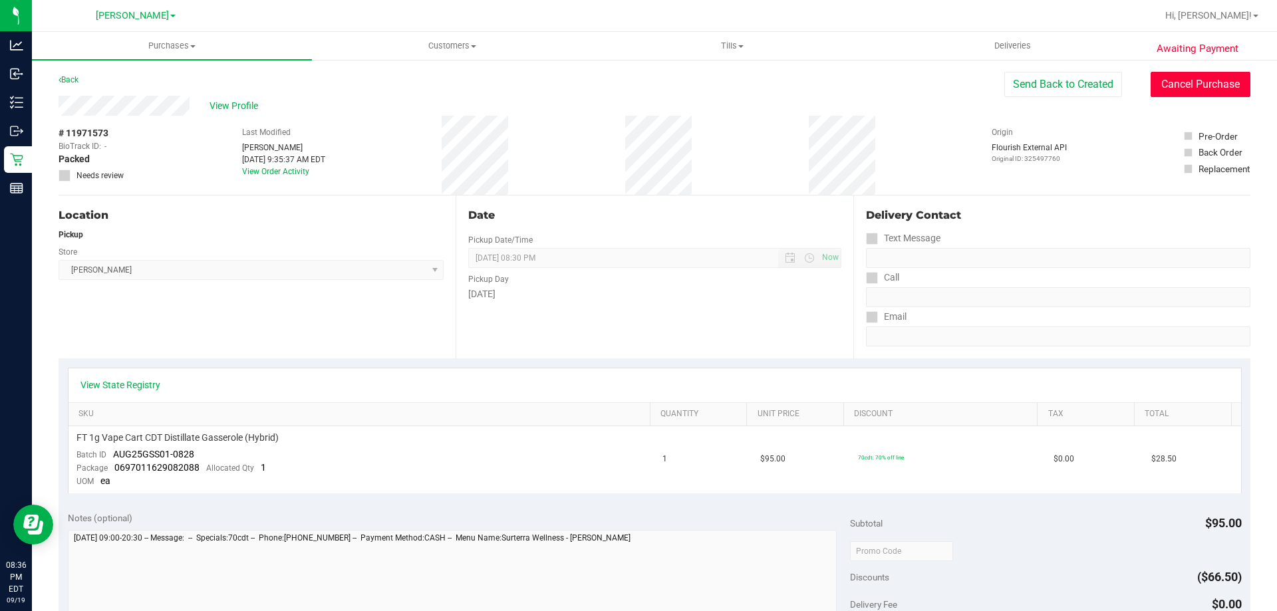
click at [1157, 93] on button "Cancel Purchase" at bounding box center [1201, 84] width 100 height 25
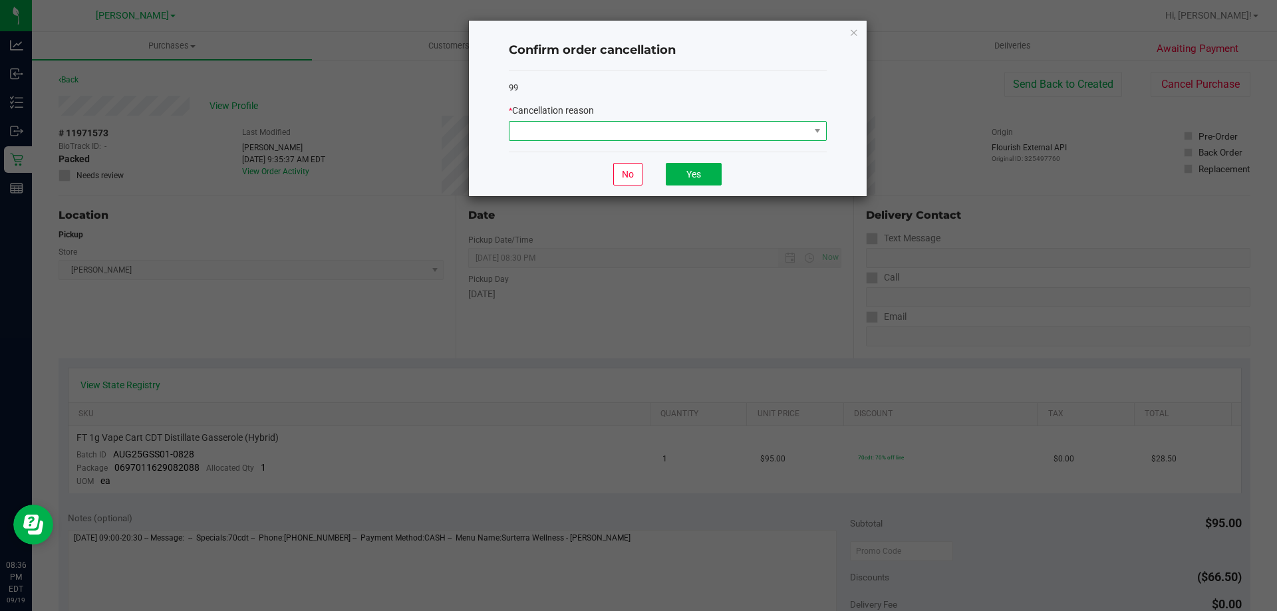
click at [708, 131] on span at bounding box center [660, 131] width 300 height 19
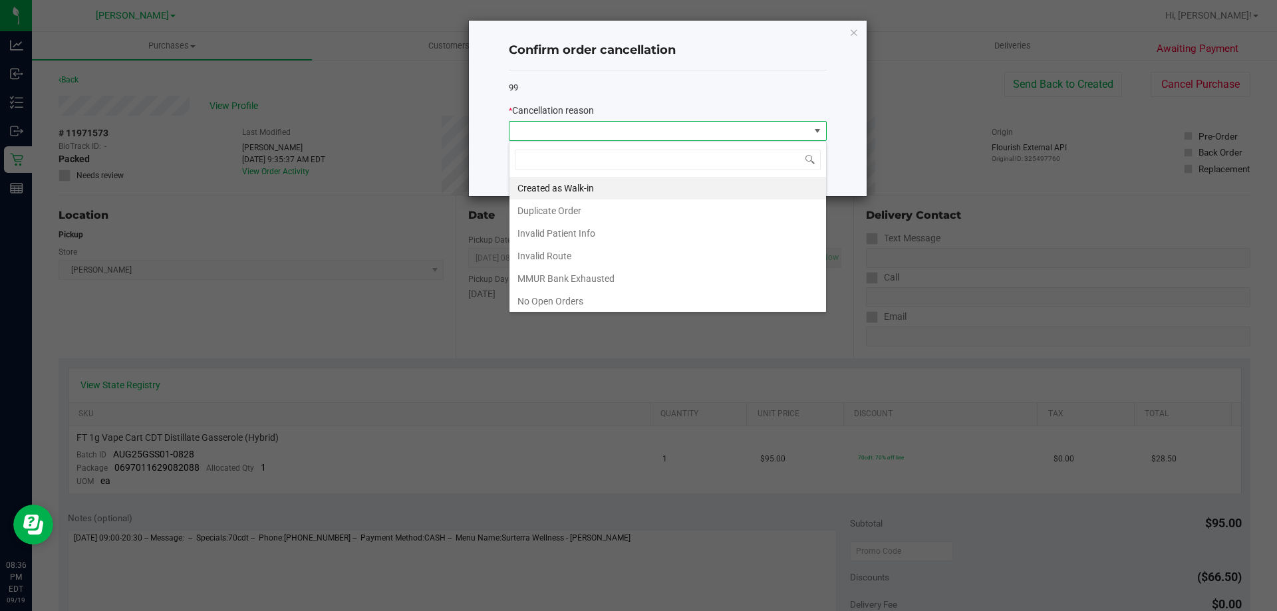
scroll to position [93, 0]
click at [566, 231] on li "No Show" at bounding box center [668, 231] width 317 height 23
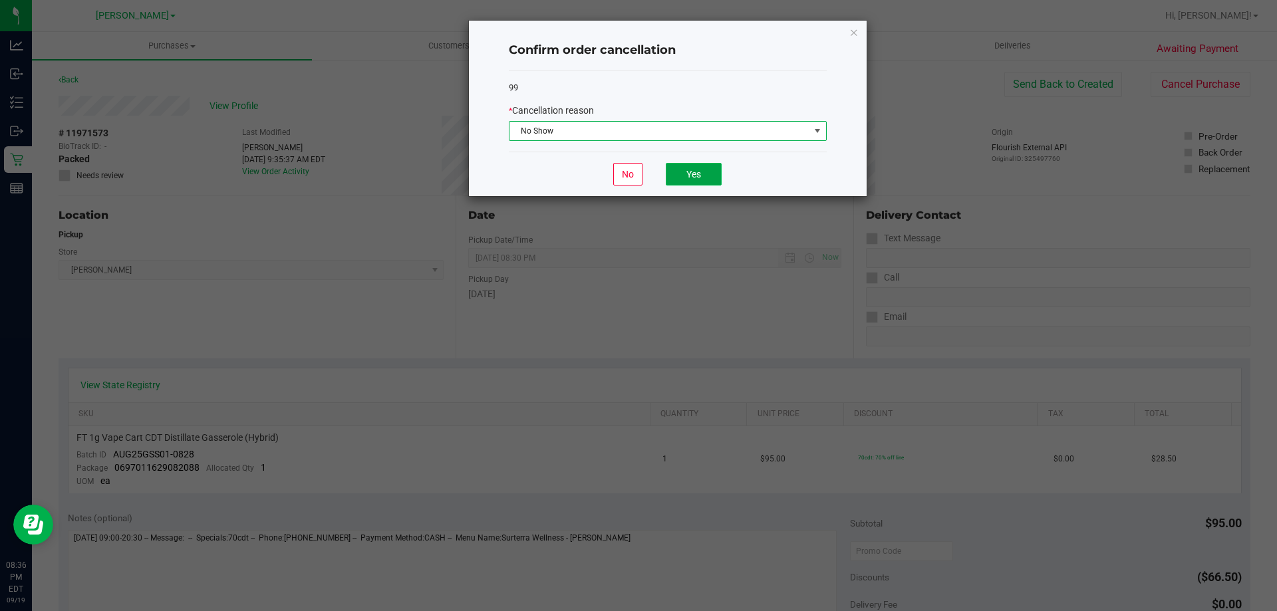
click at [683, 169] on button "Yes" at bounding box center [694, 174] width 56 height 23
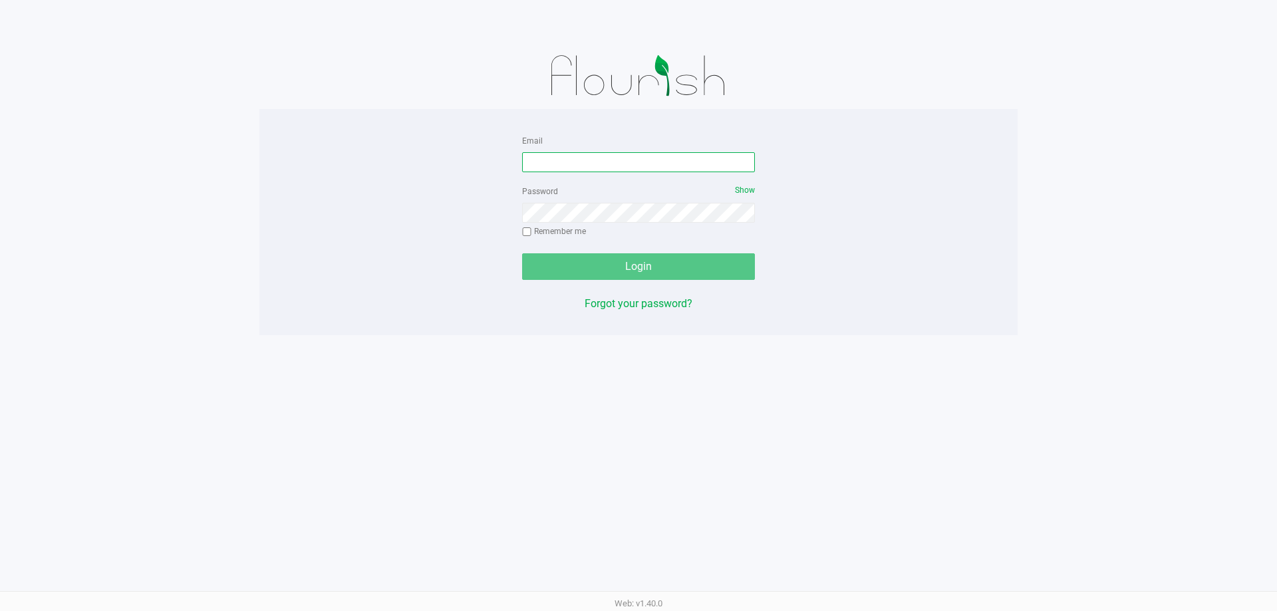
click at [569, 167] on input "Email" at bounding box center [638, 162] width 233 height 20
type input "a"
type input "[EMAIL_ADDRESS][DOMAIN_NAME]"
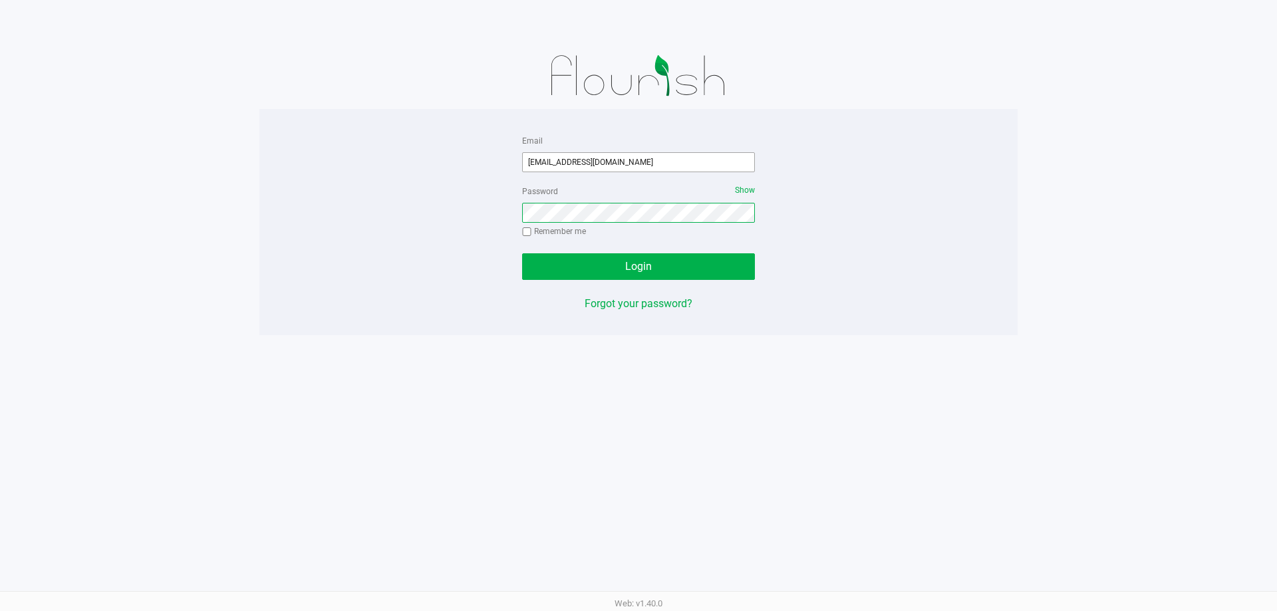
click at [522, 253] on button "Login" at bounding box center [638, 266] width 233 height 27
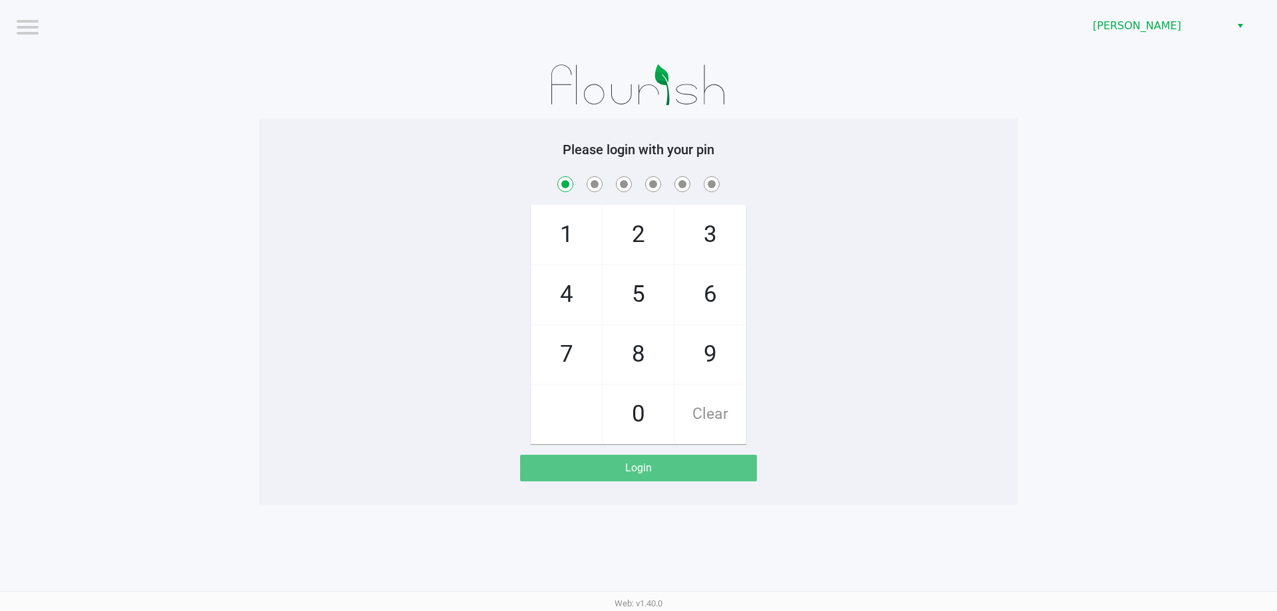
checkbox input "true"
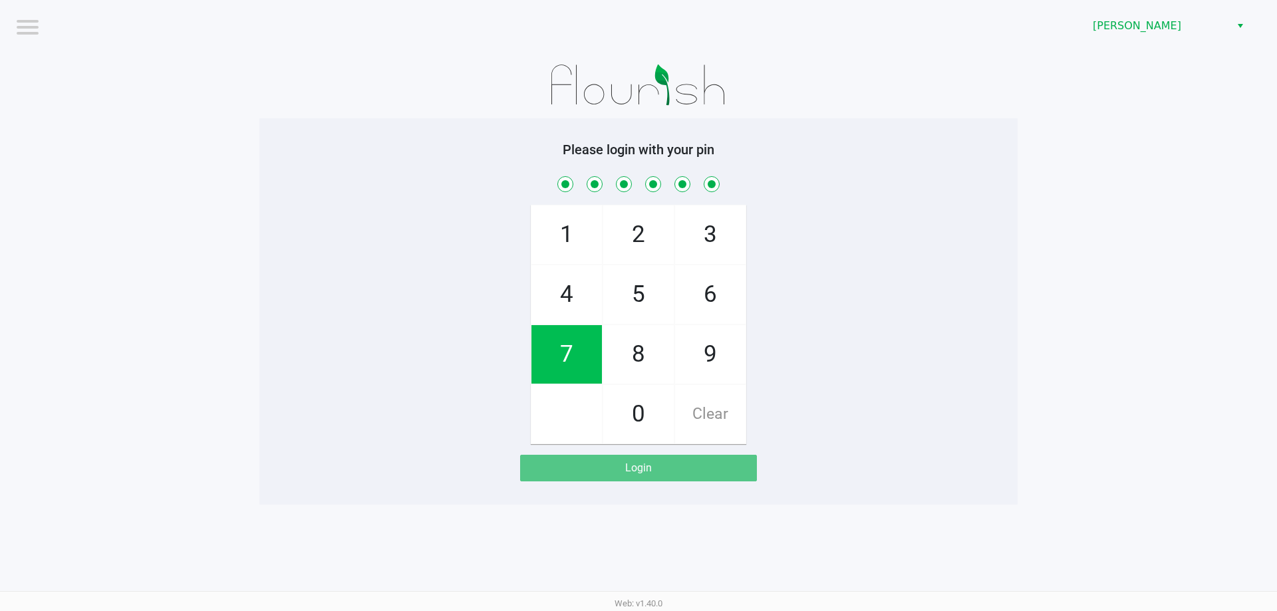
checkbox input "true"
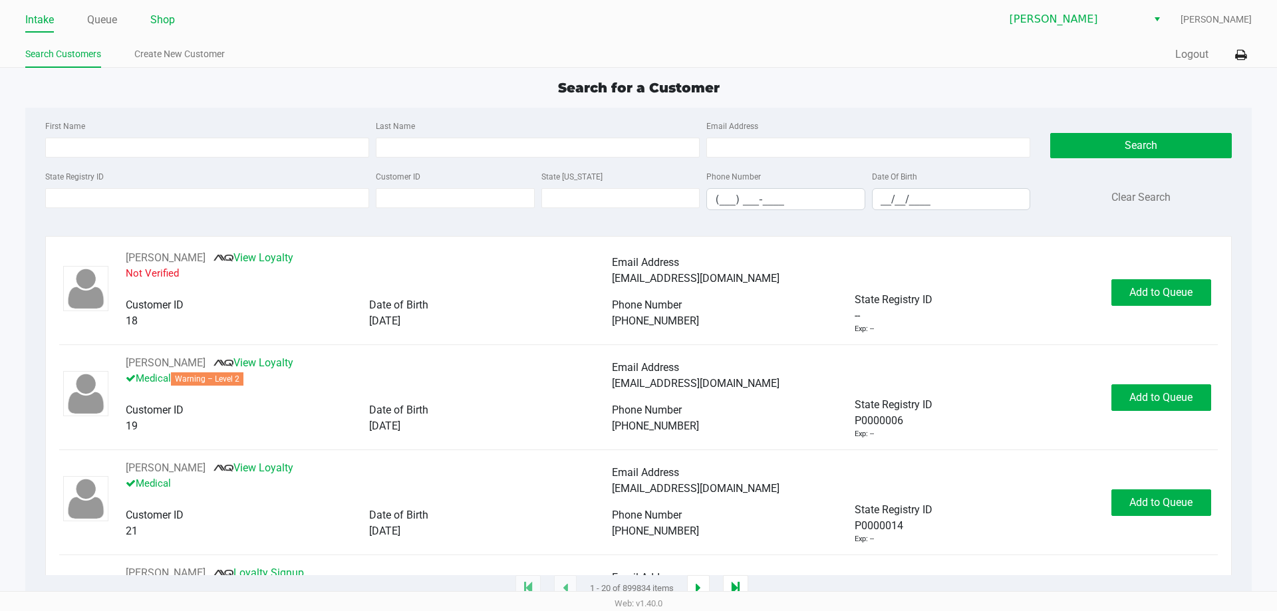
click at [156, 27] on link "Shop" at bounding box center [162, 20] width 25 height 19
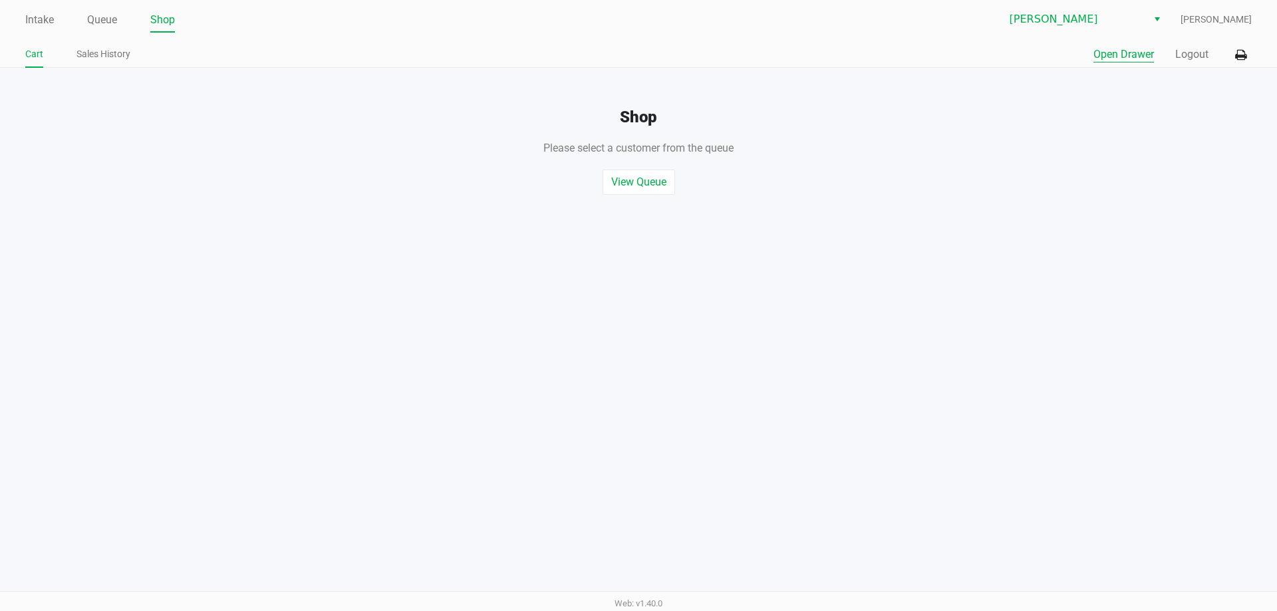
click at [1145, 48] on button "Open Drawer" at bounding box center [1124, 55] width 61 height 16
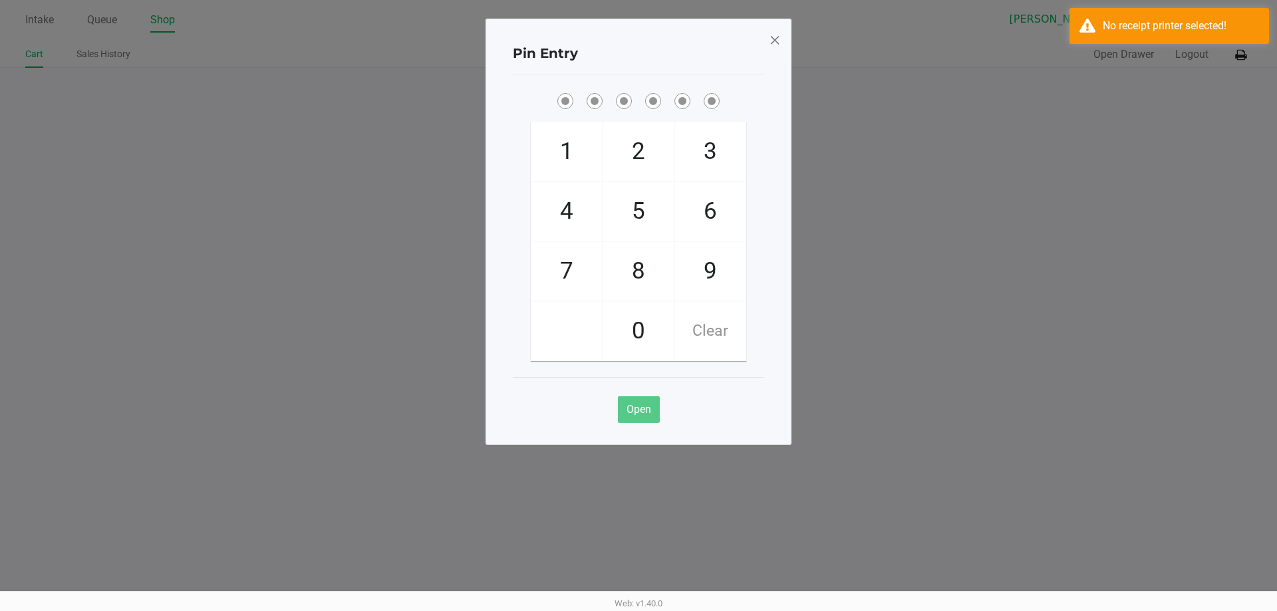
click at [774, 39] on span at bounding box center [775, 39] width 12 height 21
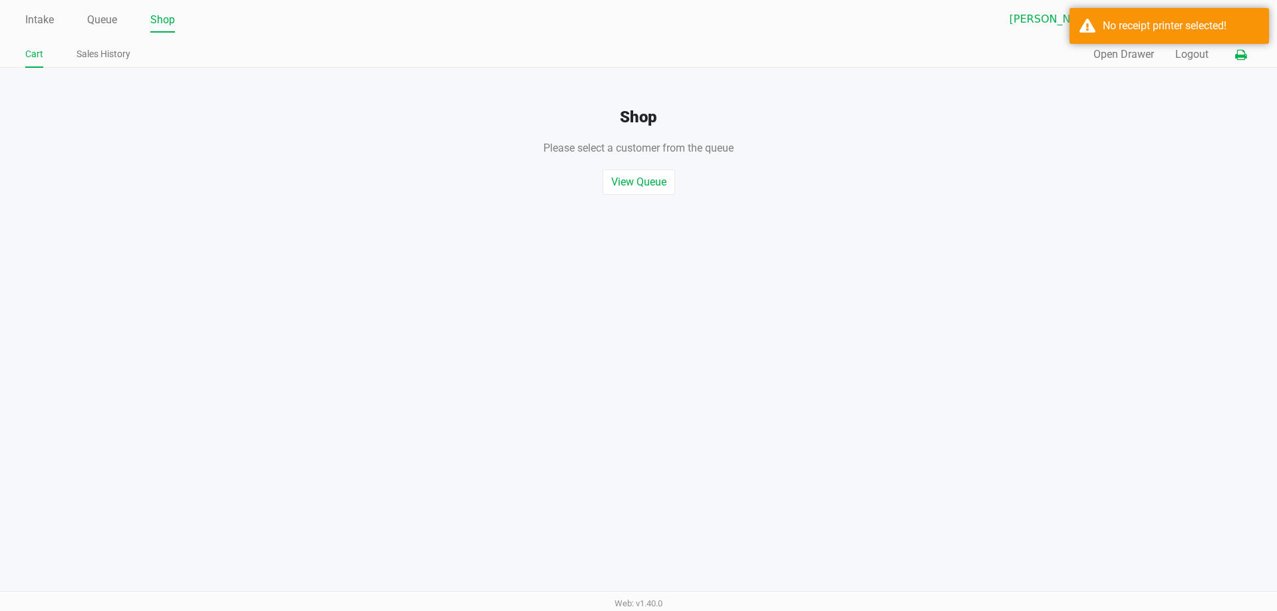
click at [1247, 57] on button at bounding box center [1241, 55] width 22 height 25
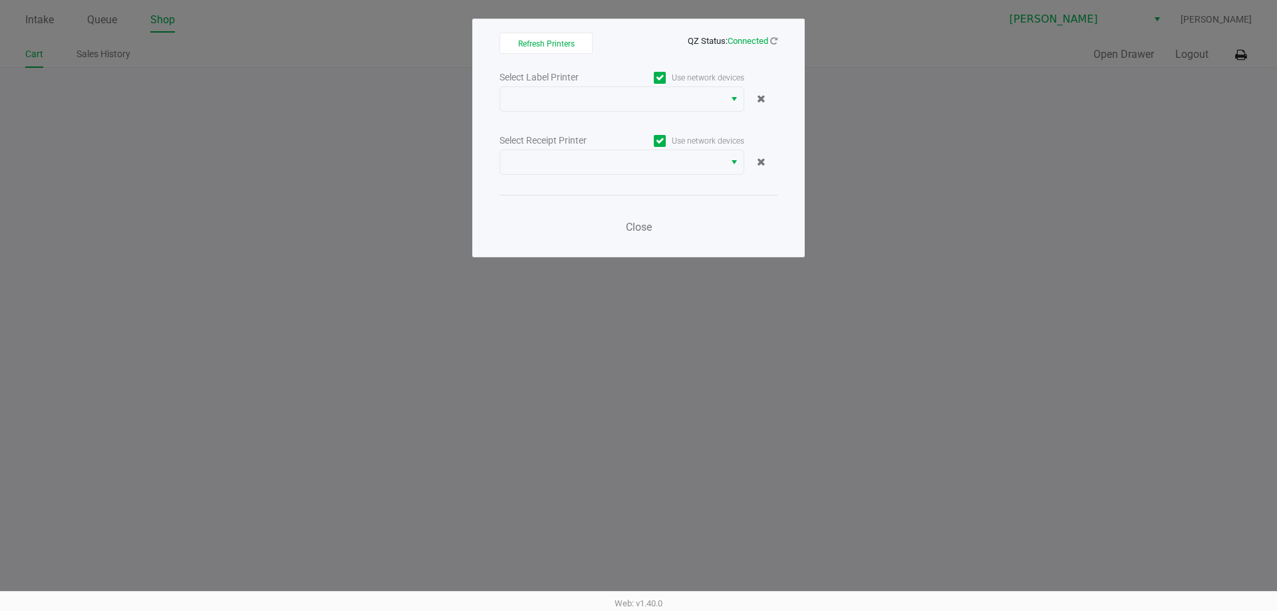
click at [669, 147] on div "Use network devices" at bounding box center [683, 141] width 122 height 18
click at [650, 164] on span at bounding box center [612, 162] width 208 height 16
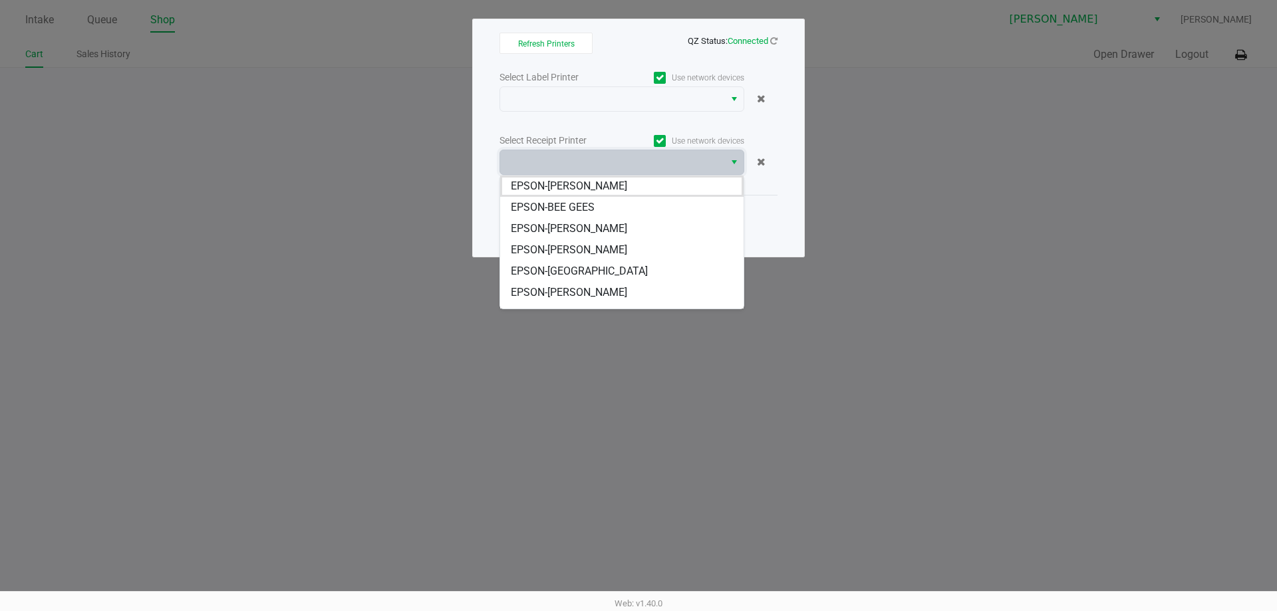
scroll to position [59, 0]
click at [560, 257] on span "EPSON-[PERSON_NAME]" at bounding box center [569, 255] width 116 height 16
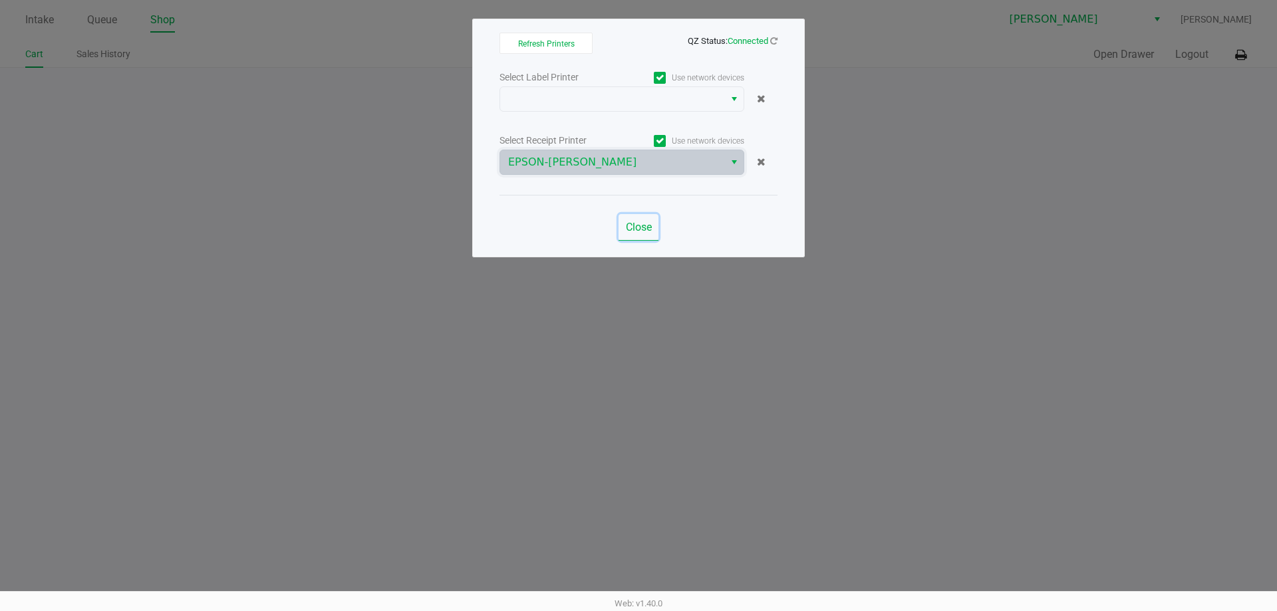
click at [649, 215] on button "Close" at bounding box center [639, 227] width 40 height 27
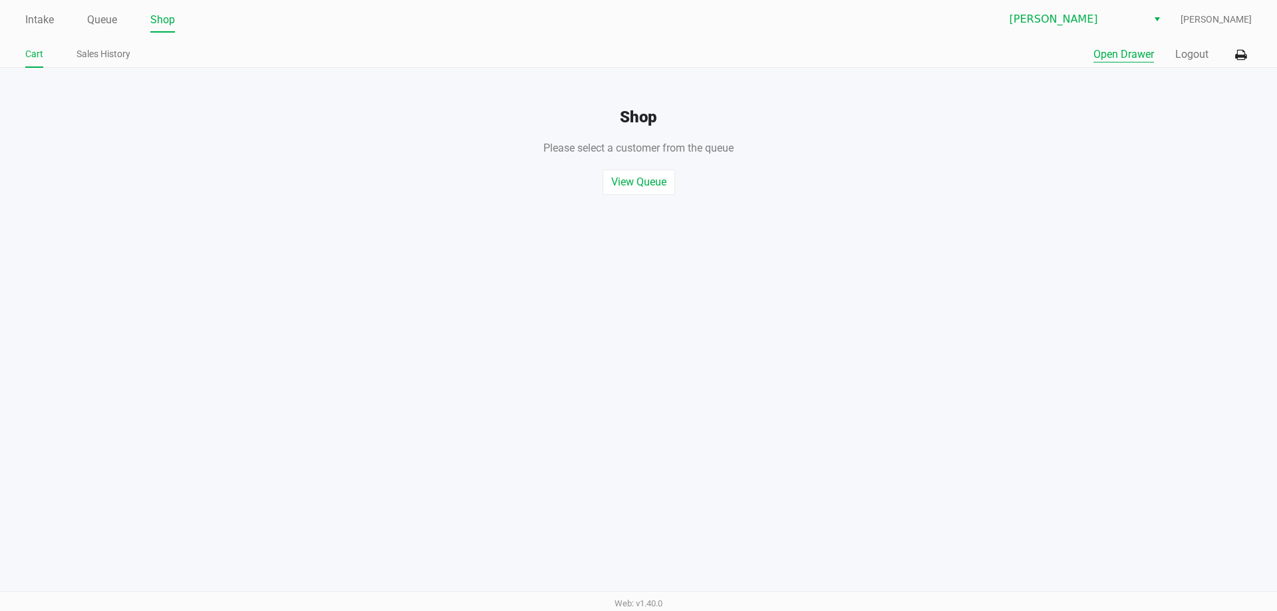
click at [1106, 51] on button "Open Drawer" at bounding box center [1124, 55] width 61 height 16
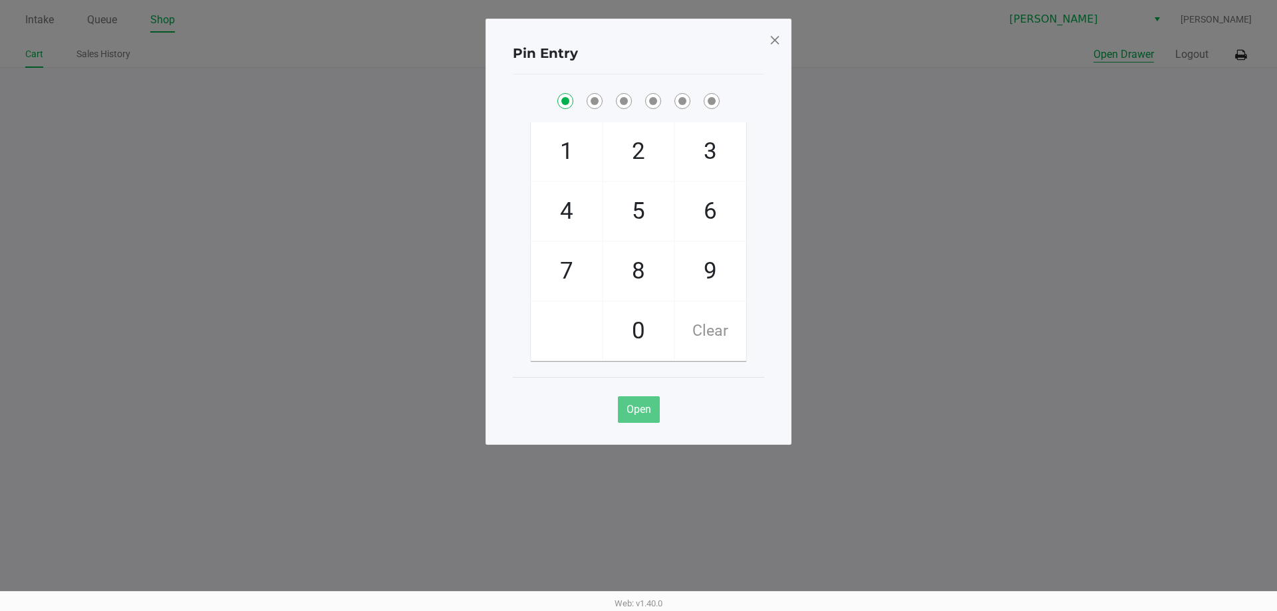
checkbox input "true"
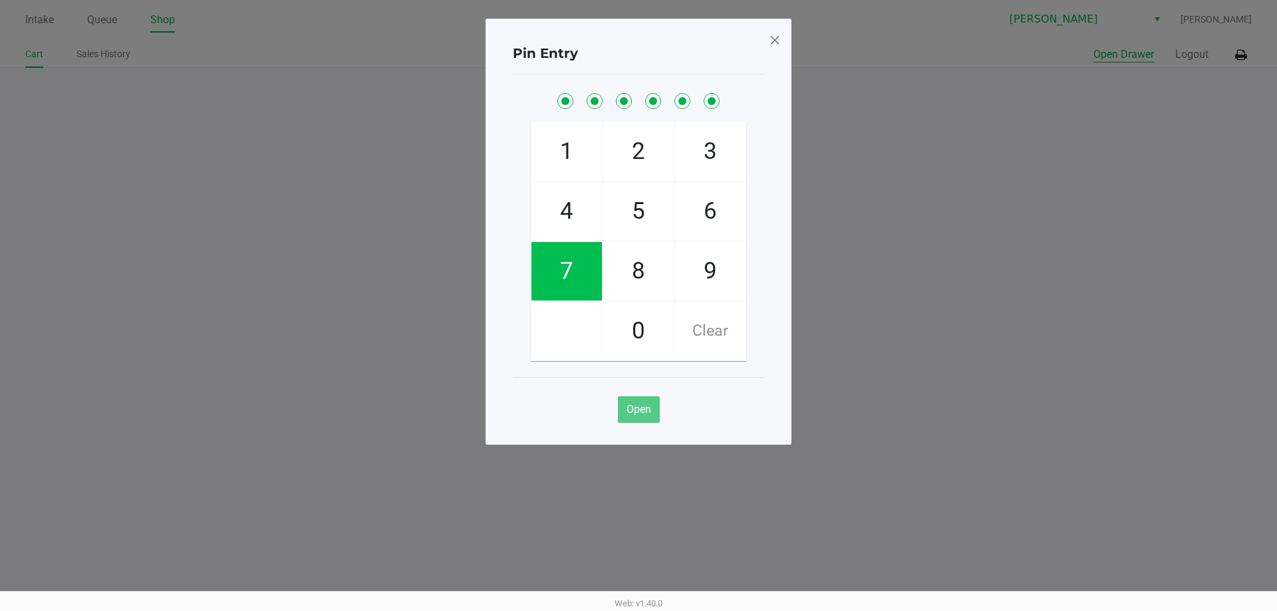
checkbox input "true"
click at [782, 40] on div "Pin Entry 1 4 7 2 5 8 0 3 6 9 Clear Open" at bounding box center [639, 232] width 306 height 426
click at [771, 41] on span at bounding box center [775, 39] width 12 height 21
